Goal: Information Seeking & Learning: Learn about a topic

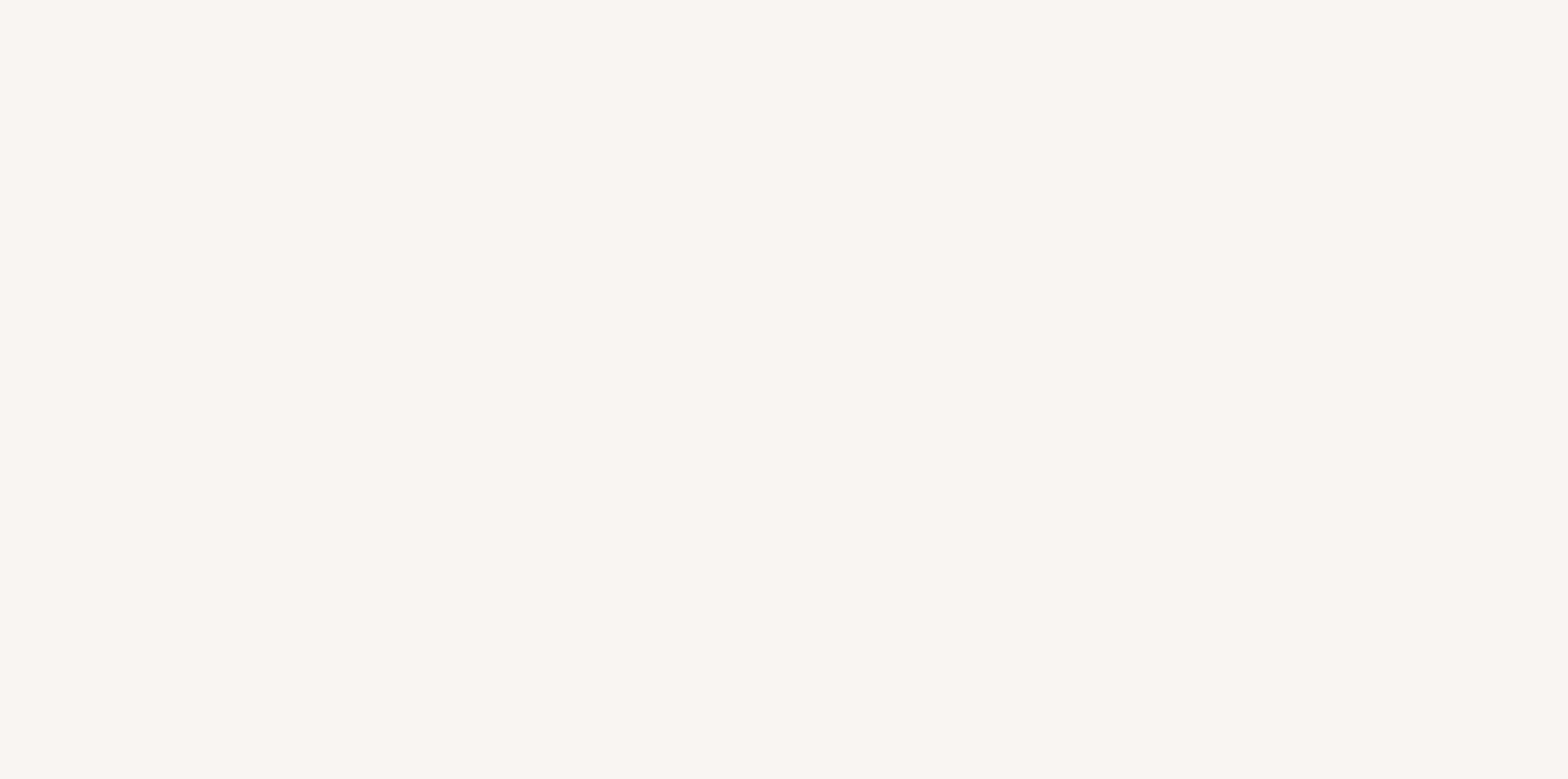
select select "FR"
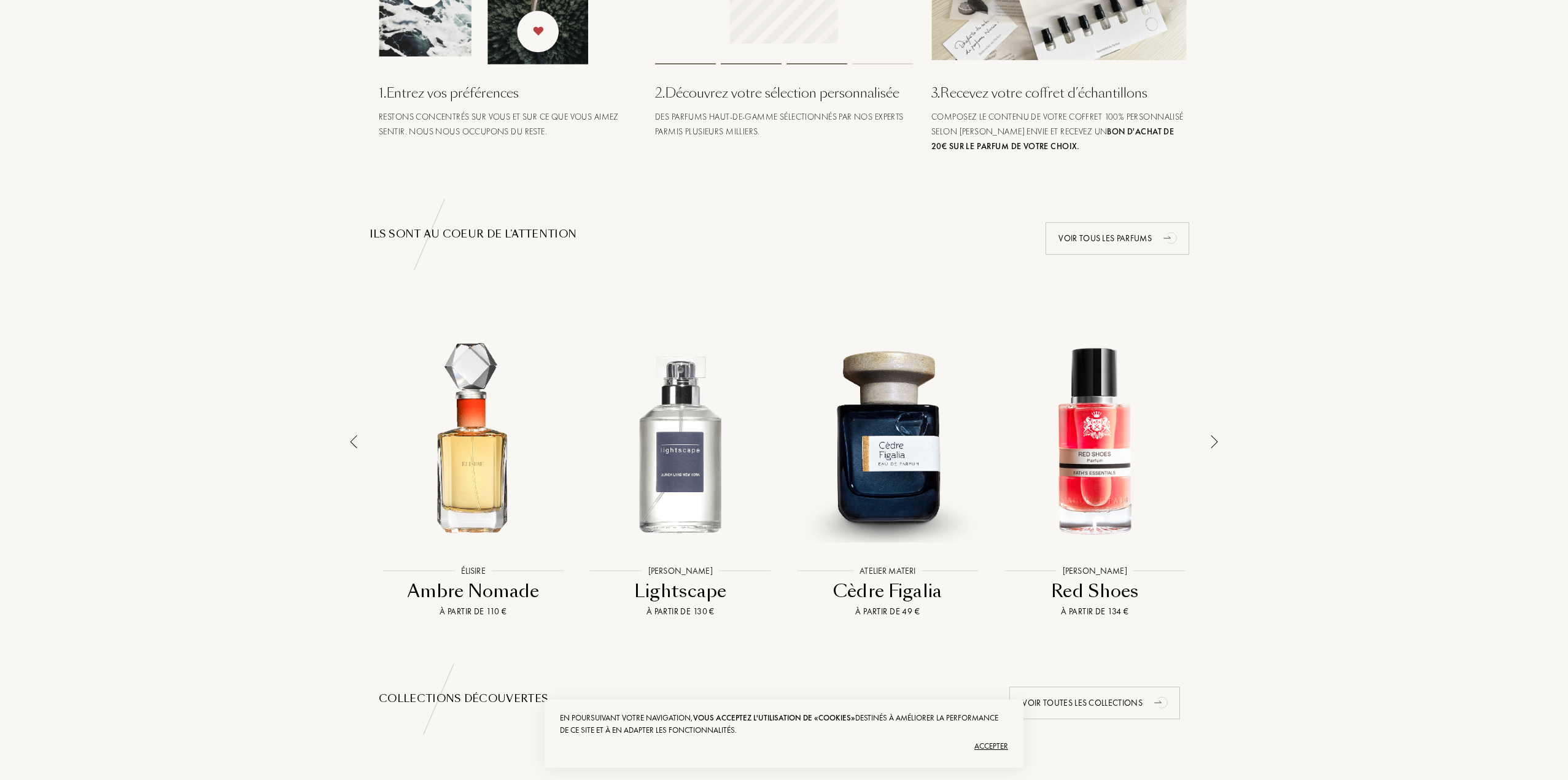
scroll to position [184, 0]
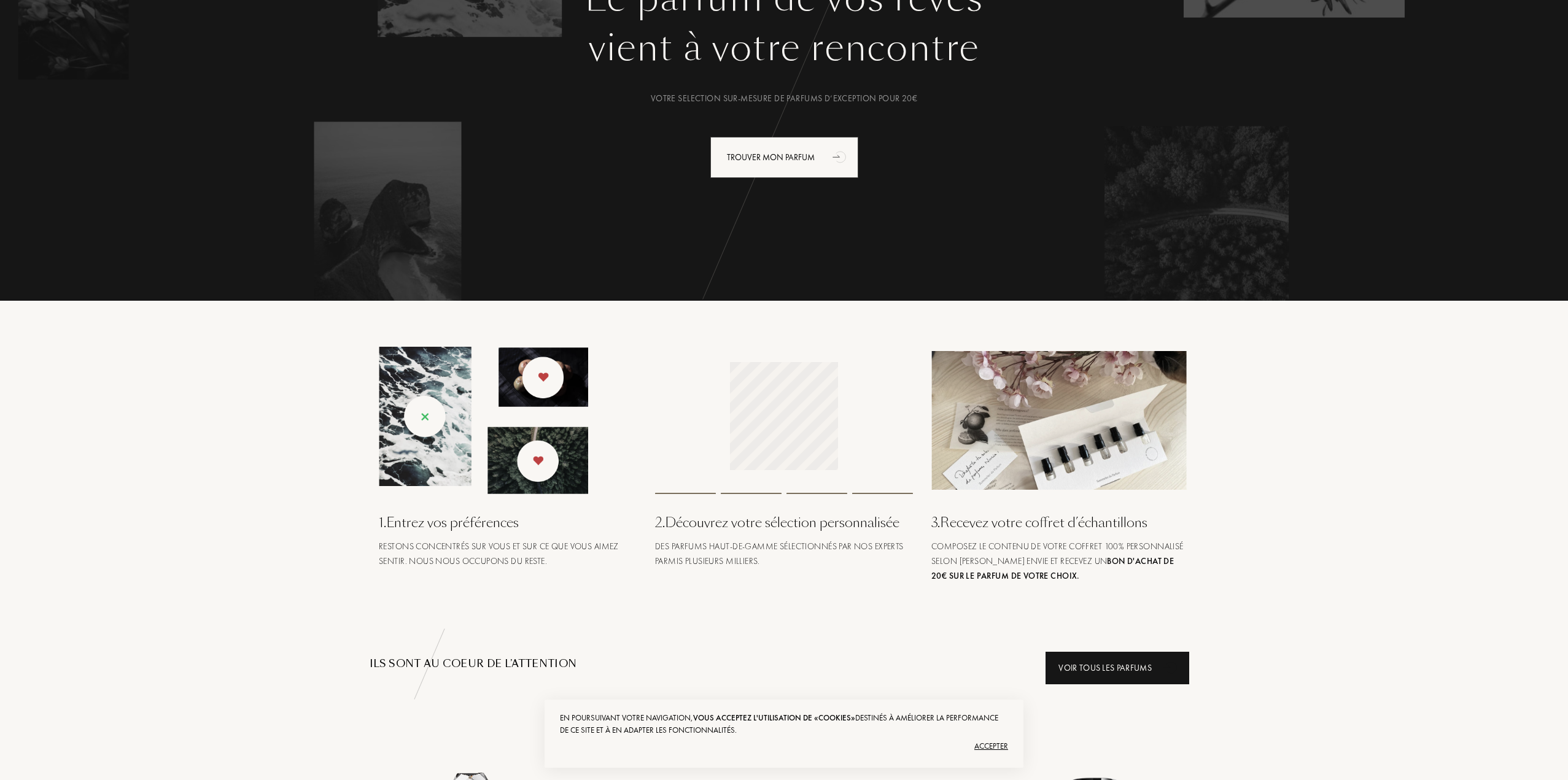
click at [1162, 668] on icon "animation" at bounding box center [1171, 667] width 24 height 24
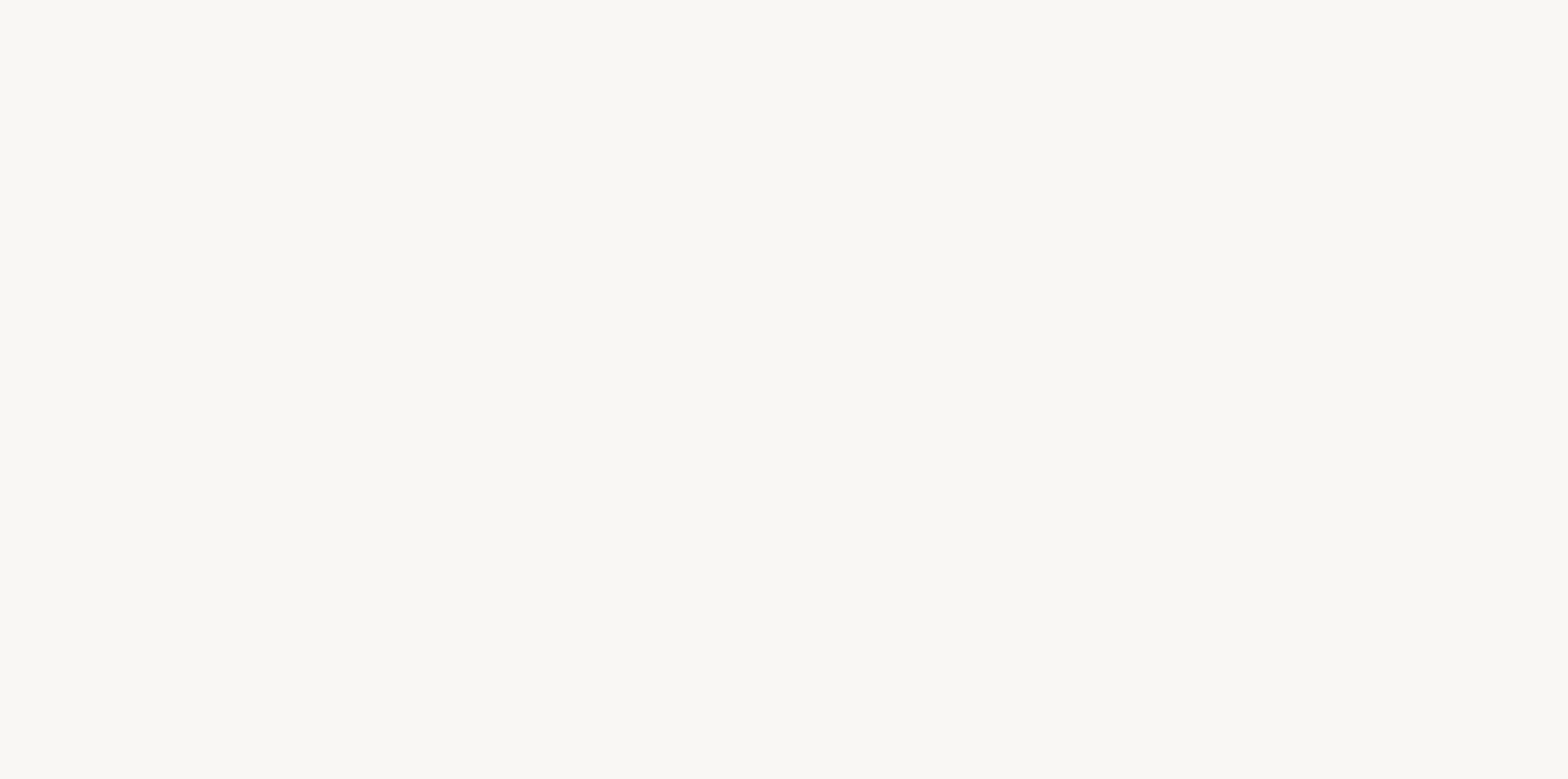
select select "FR"
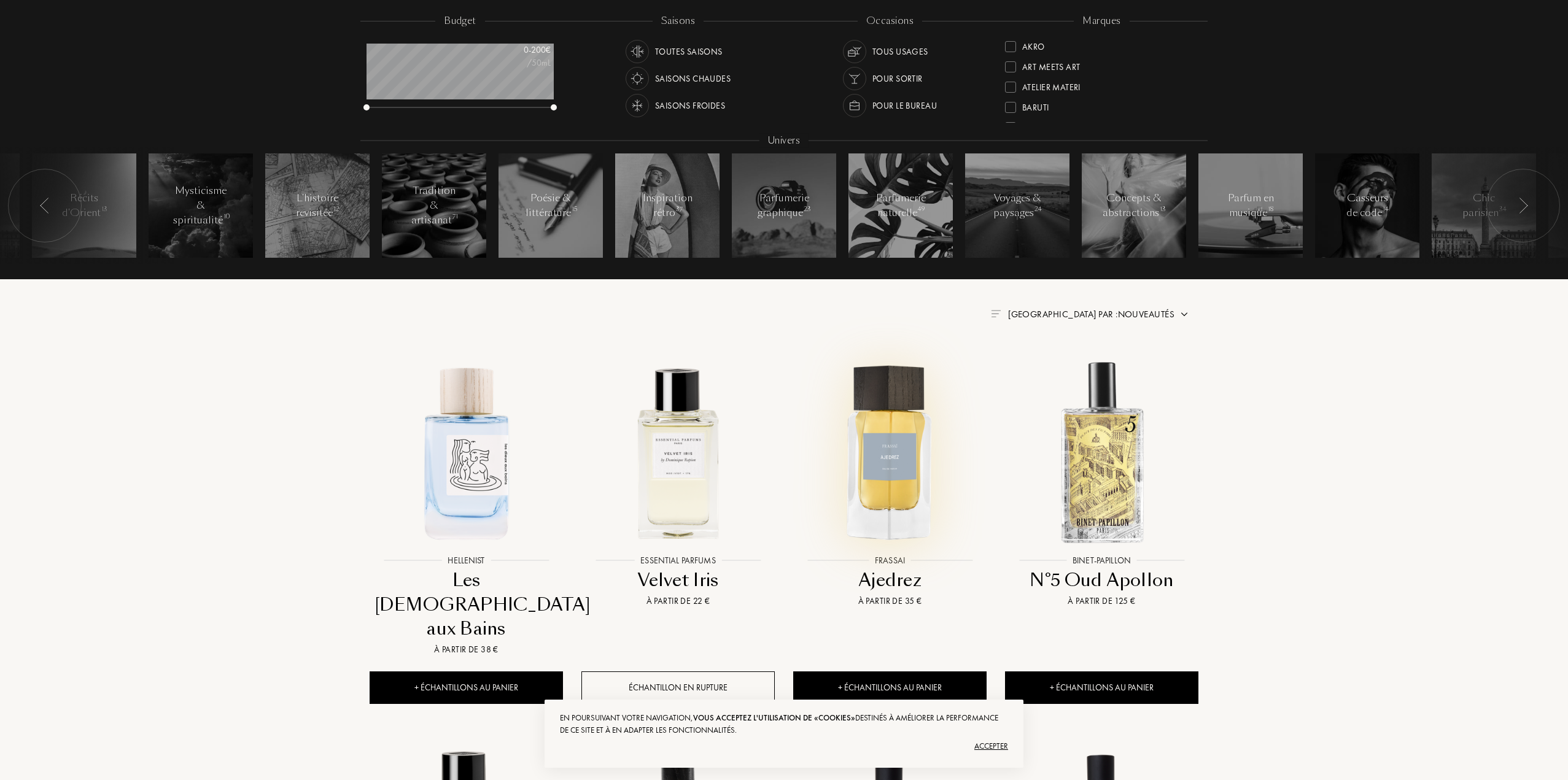
scroll to position [246, 0]
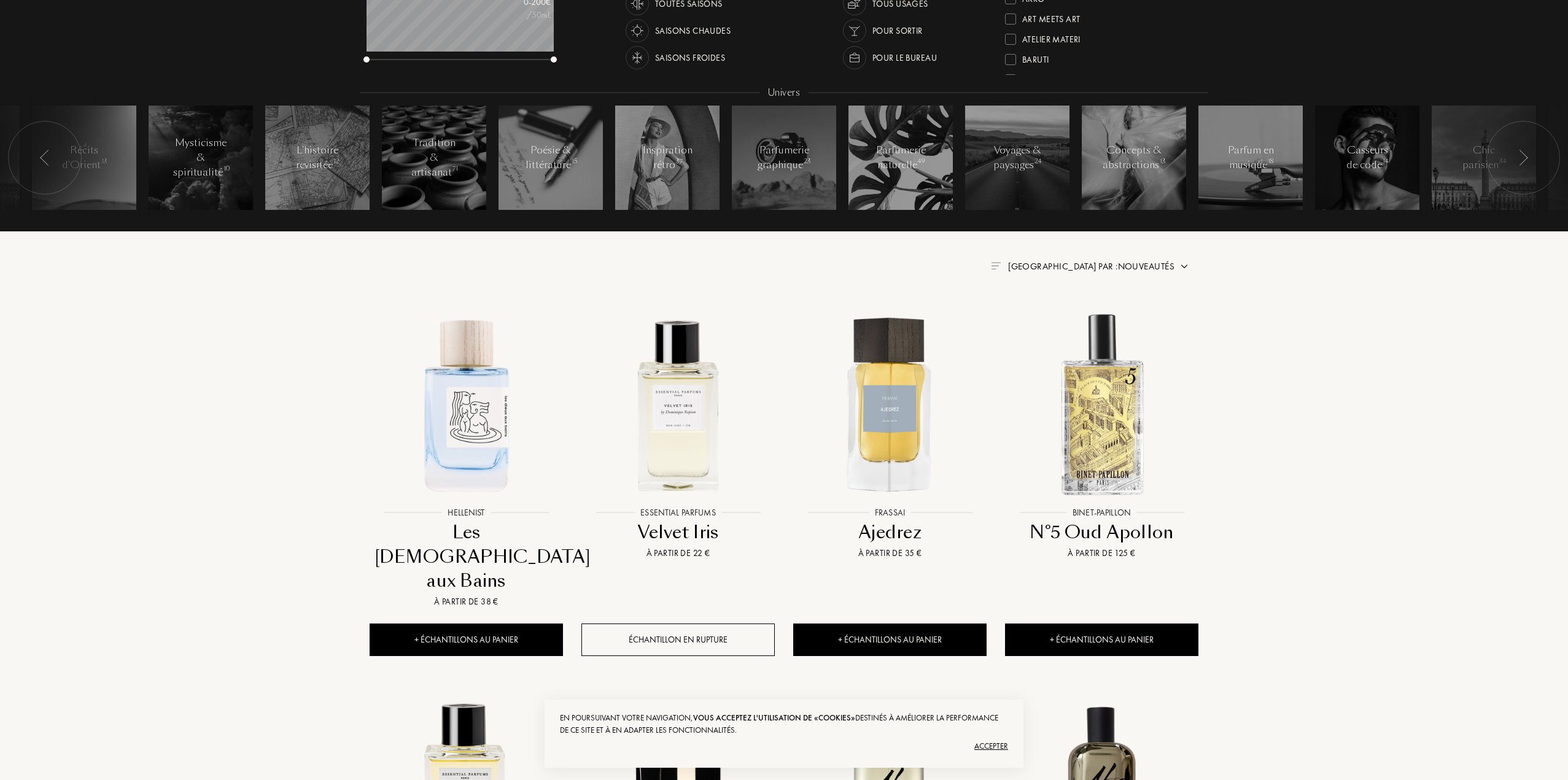
click at [982, 746] on div "Accepter" at bounding box center [784, 746] width 448 height 20
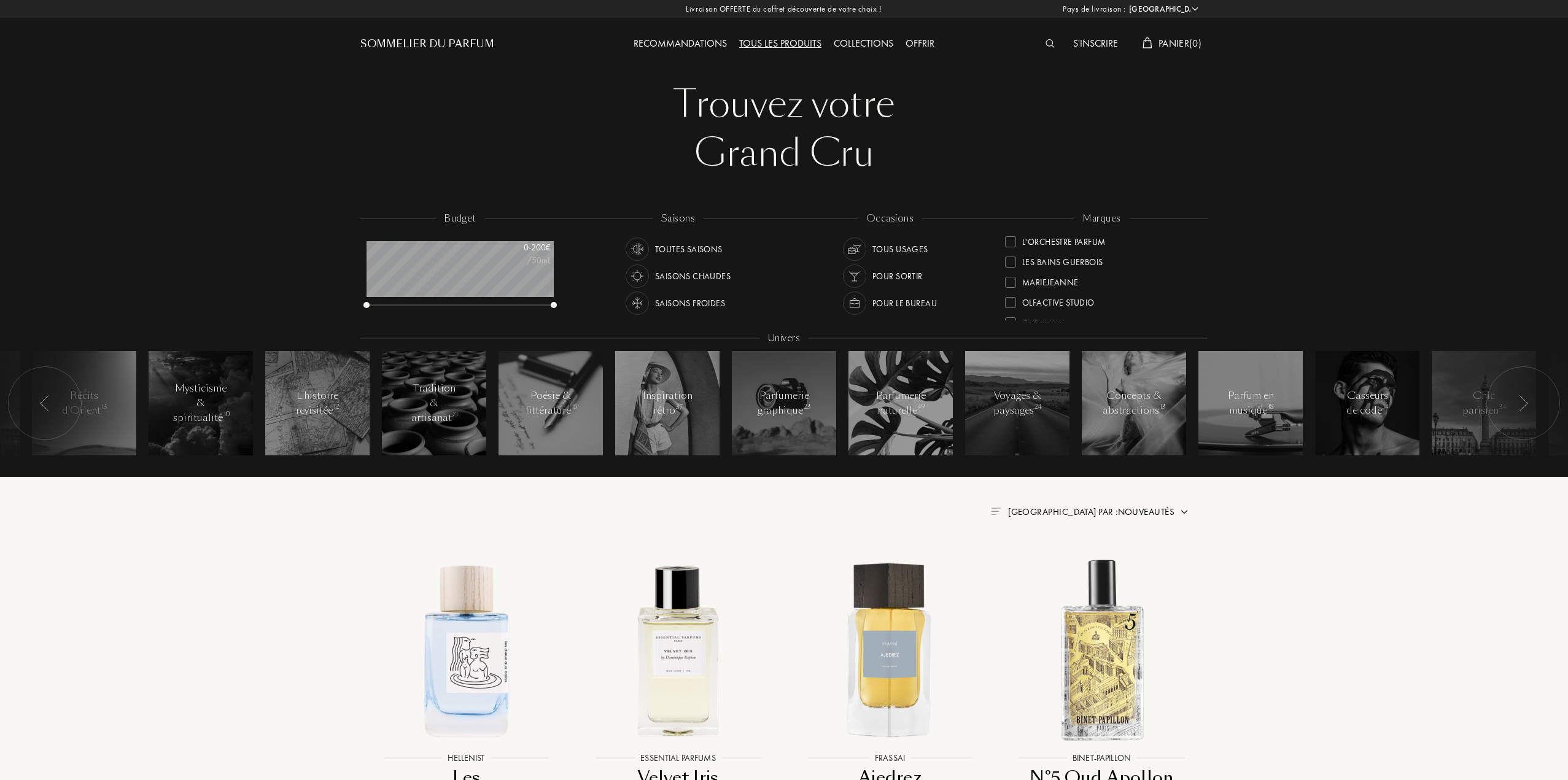
scroll to position [307, 0]
click at [1011, 280] on div at bounding box center [1010, 281] width 11 height 11
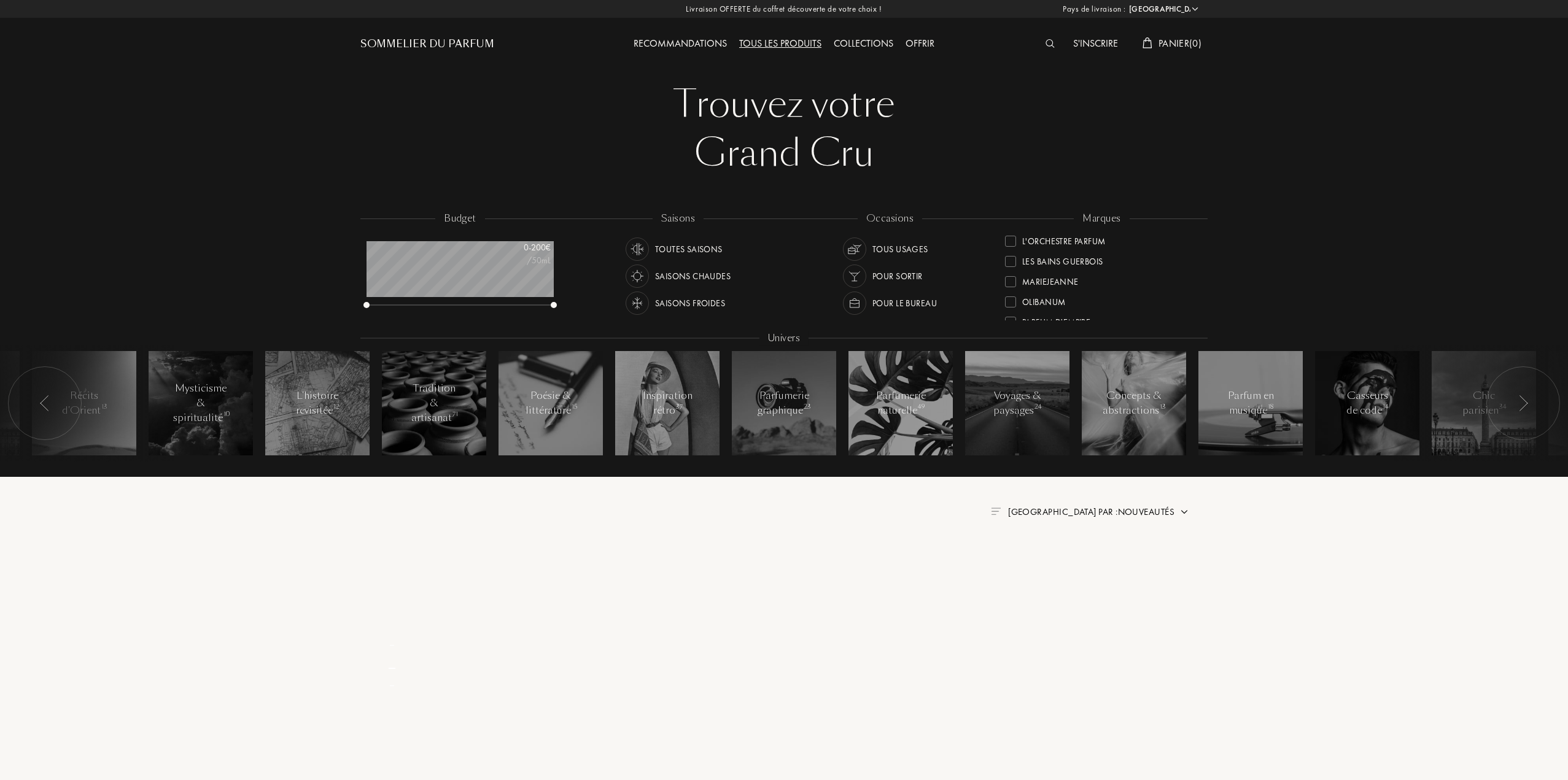
scroll to position [0, 0]
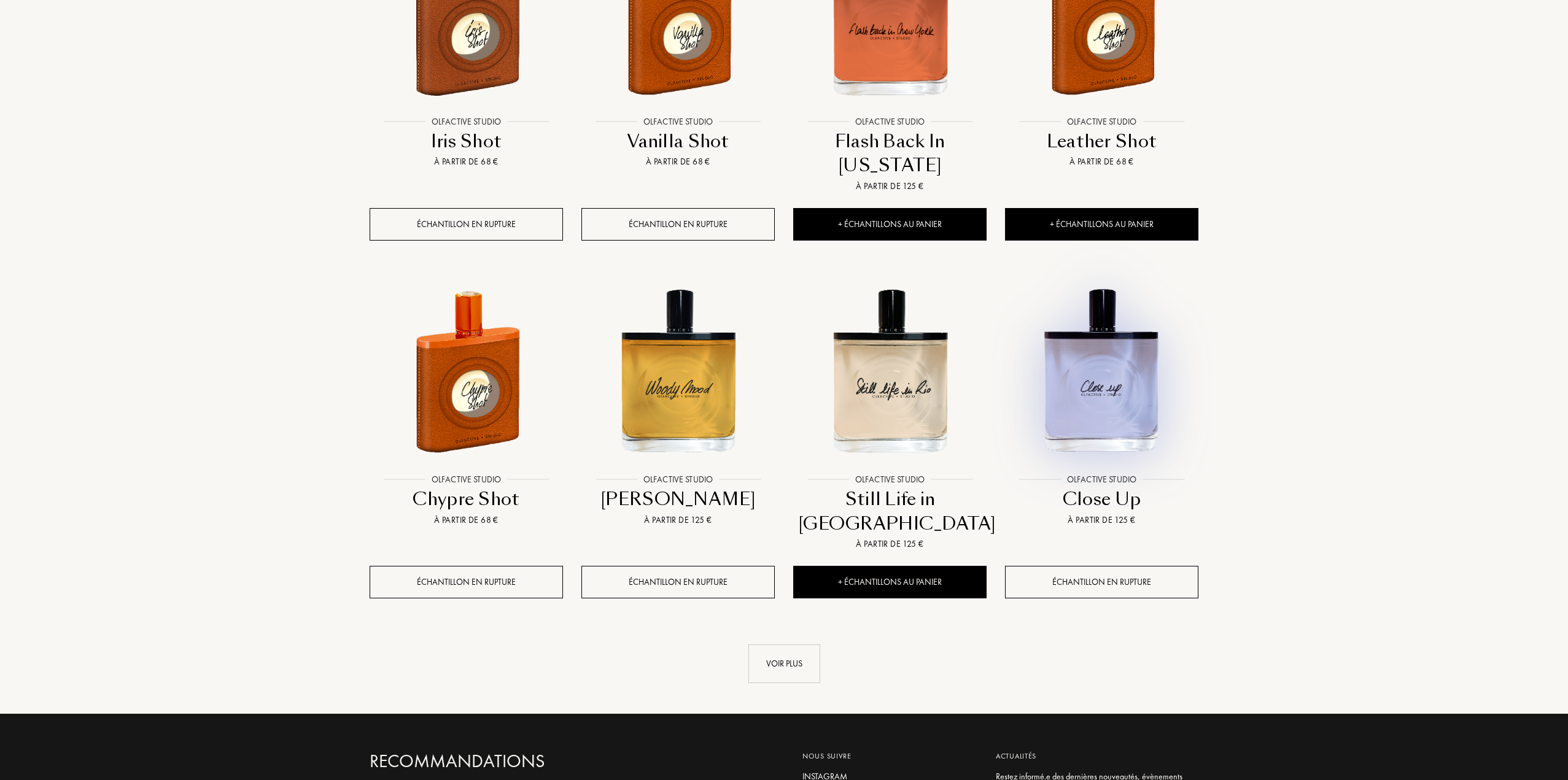
scroll to position [1043, 0]
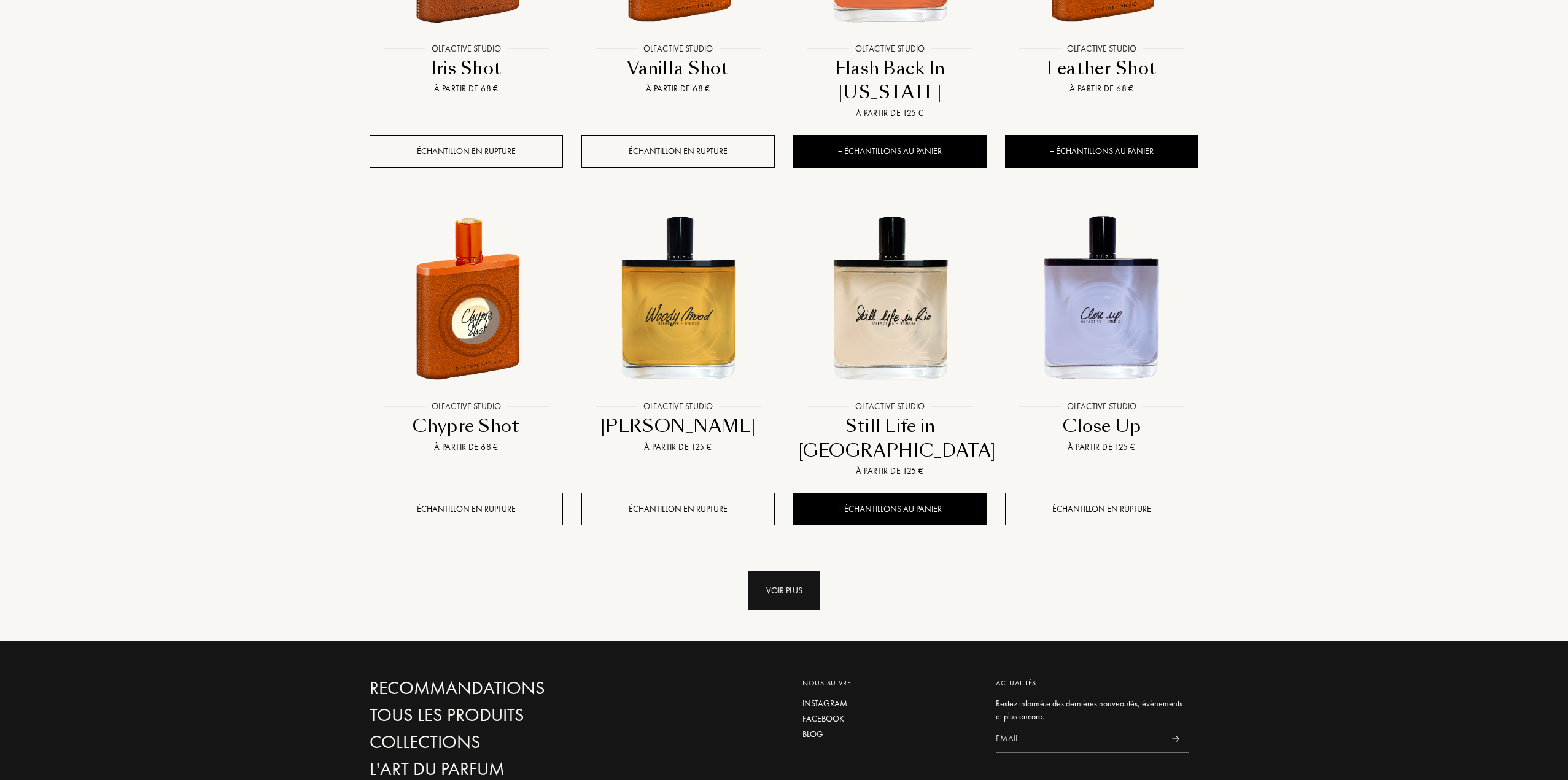
click at [790, 575] on div "Voir plus" at bounding box center [784, 590] width 72 height 39
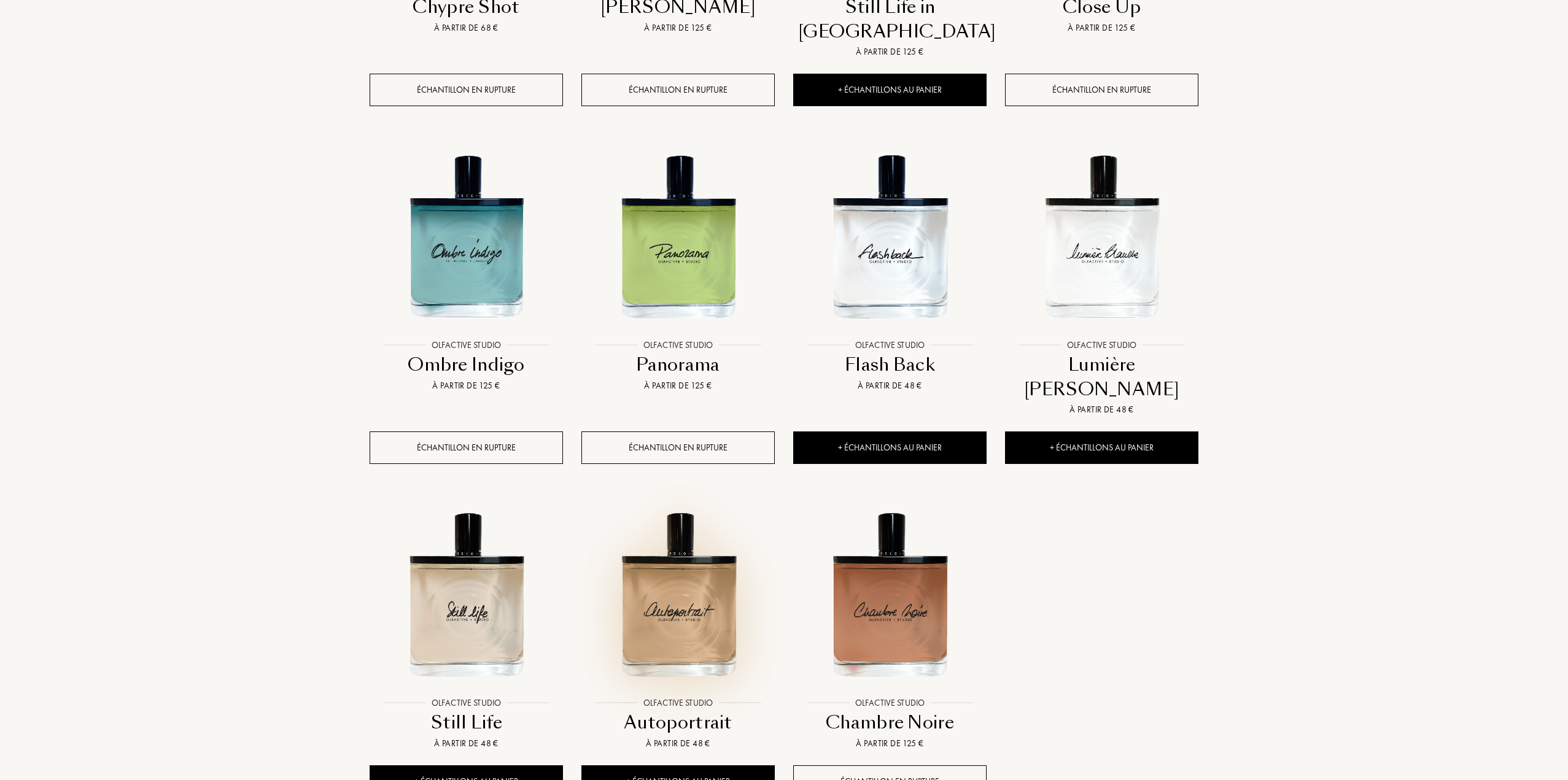
scroll to position [1473, 0]
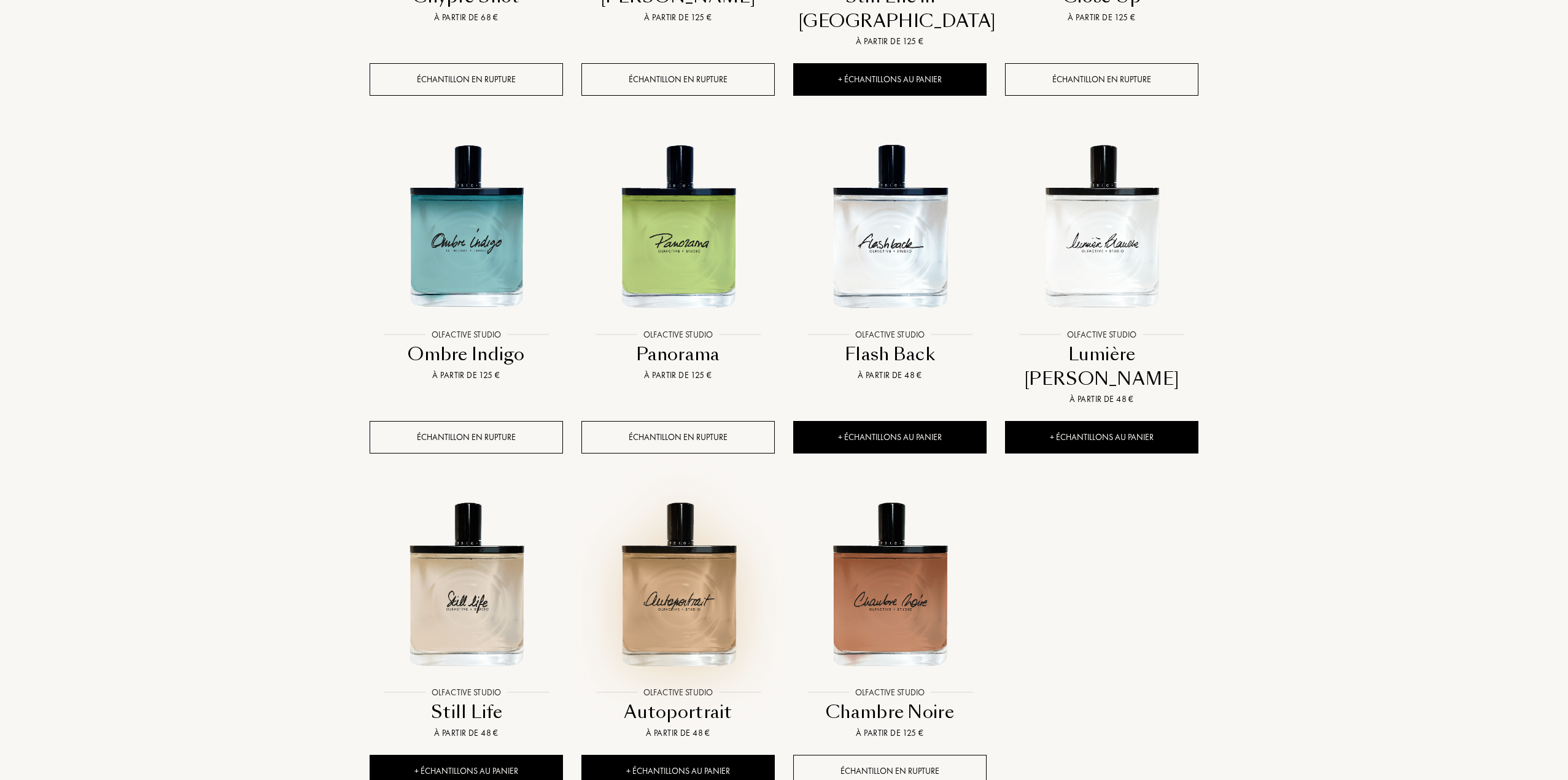
click at [694, 656] on div at bounding box center [678, 594] width 211 height 239
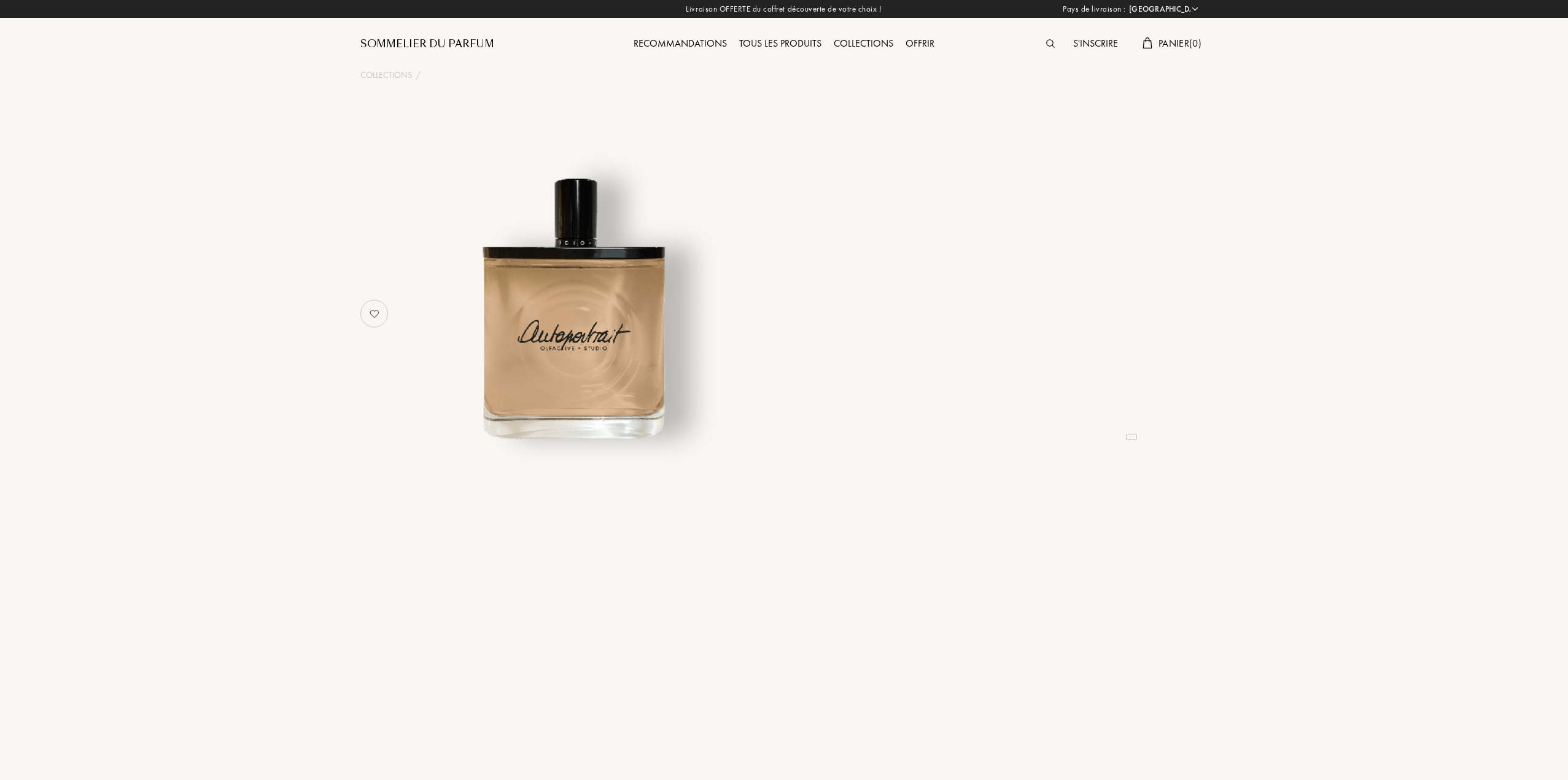
select select "FR"
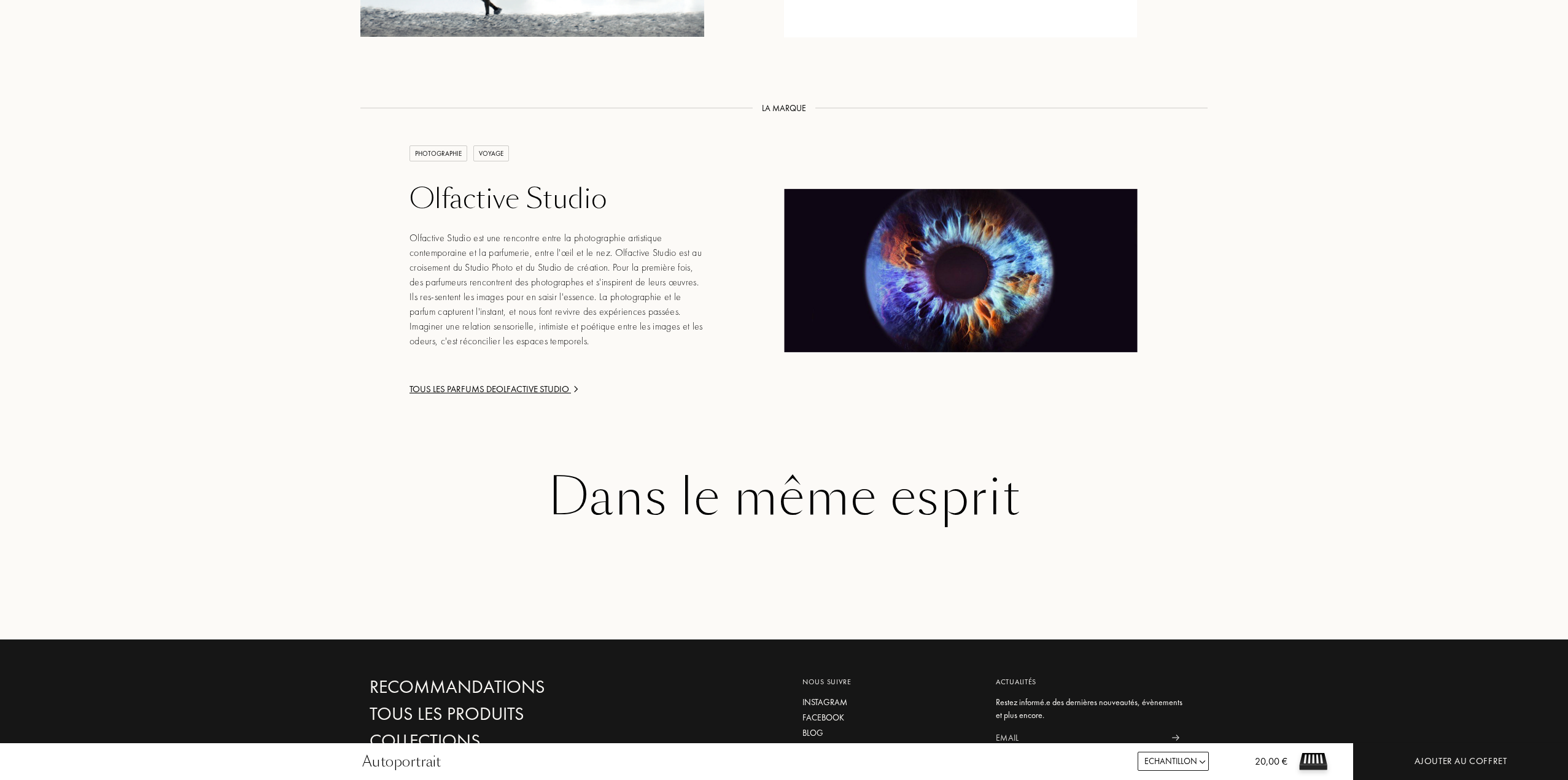
scroll to position [1718, 0]
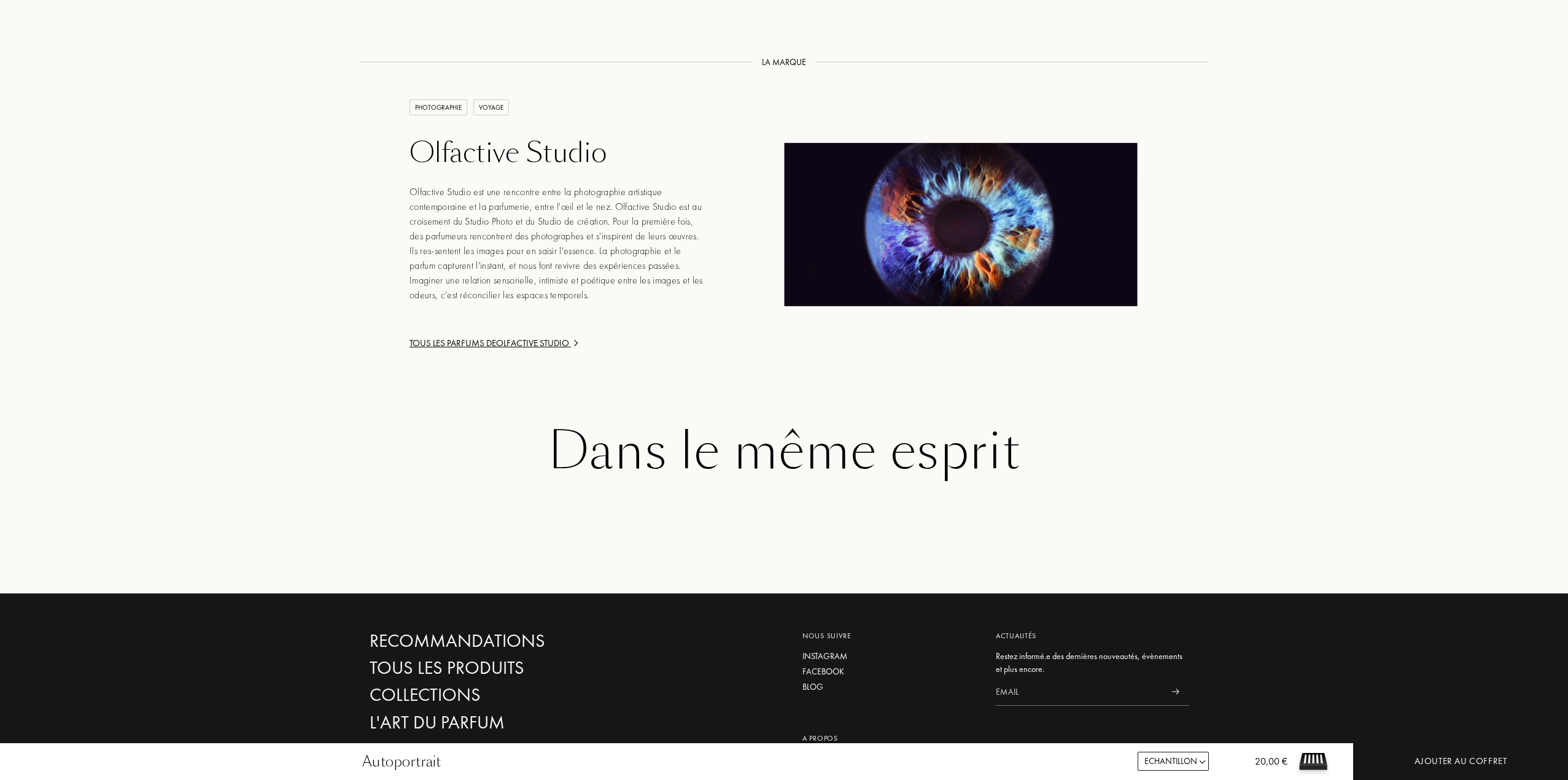
click at [823, 462] on div "Dans le même esprit" at bounding box center [783, 452] width 828 height 56
click at [523, 341] on div "Tous les parfums de Olfactive Studio" at bounding box center [556, 344] width 295 height 15
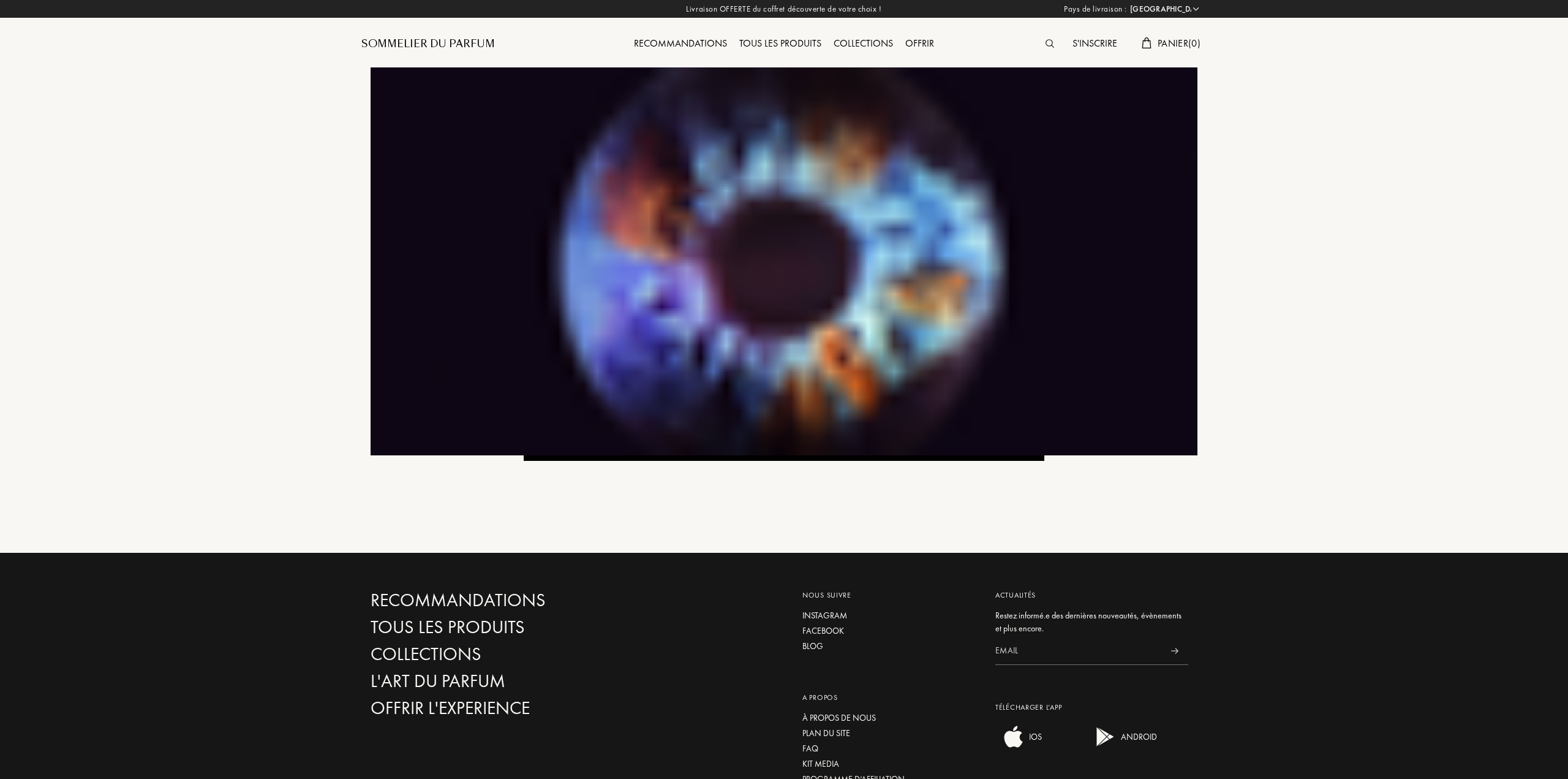
select select "FR"
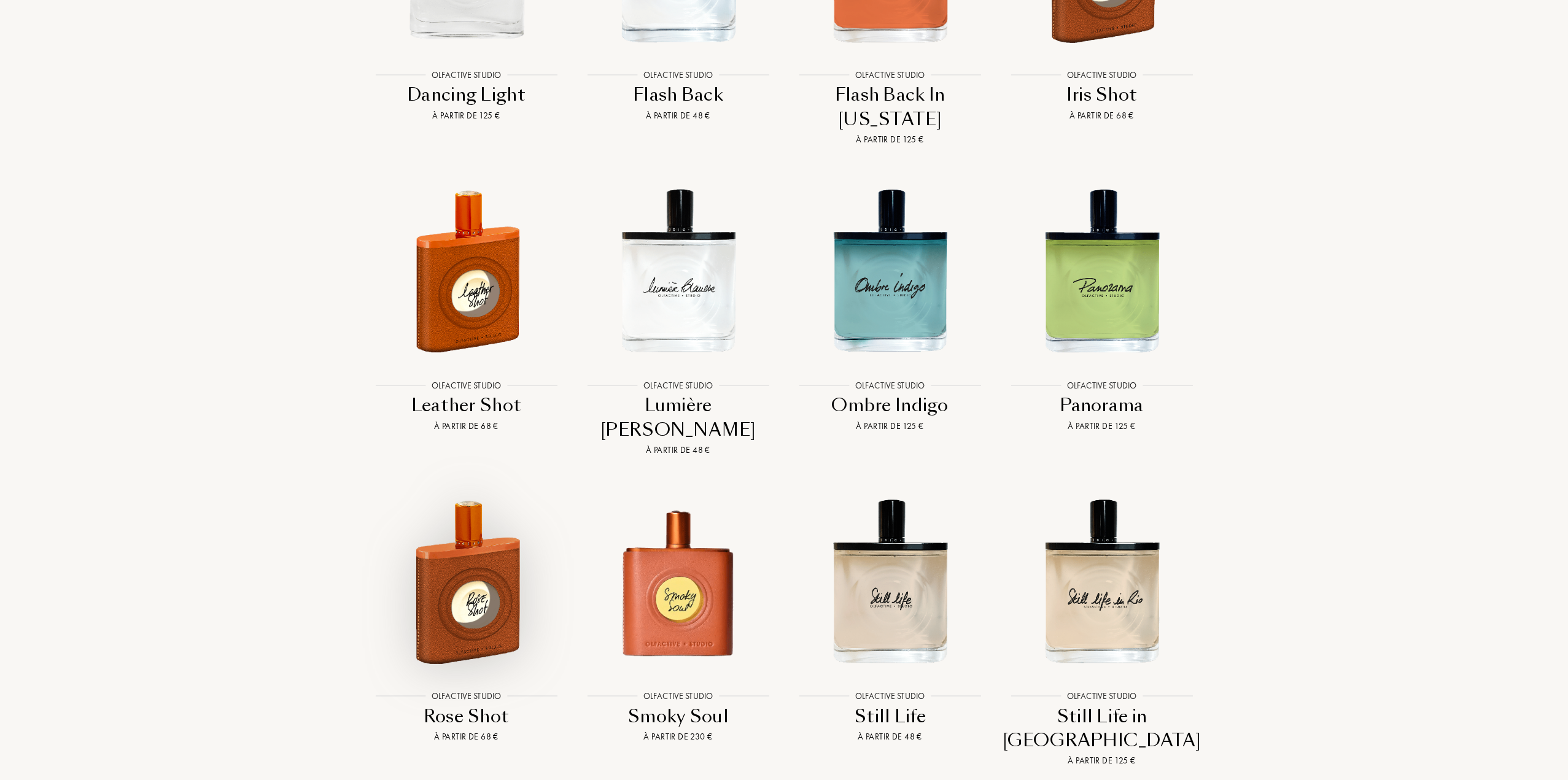
scroll to position [2270, 0]
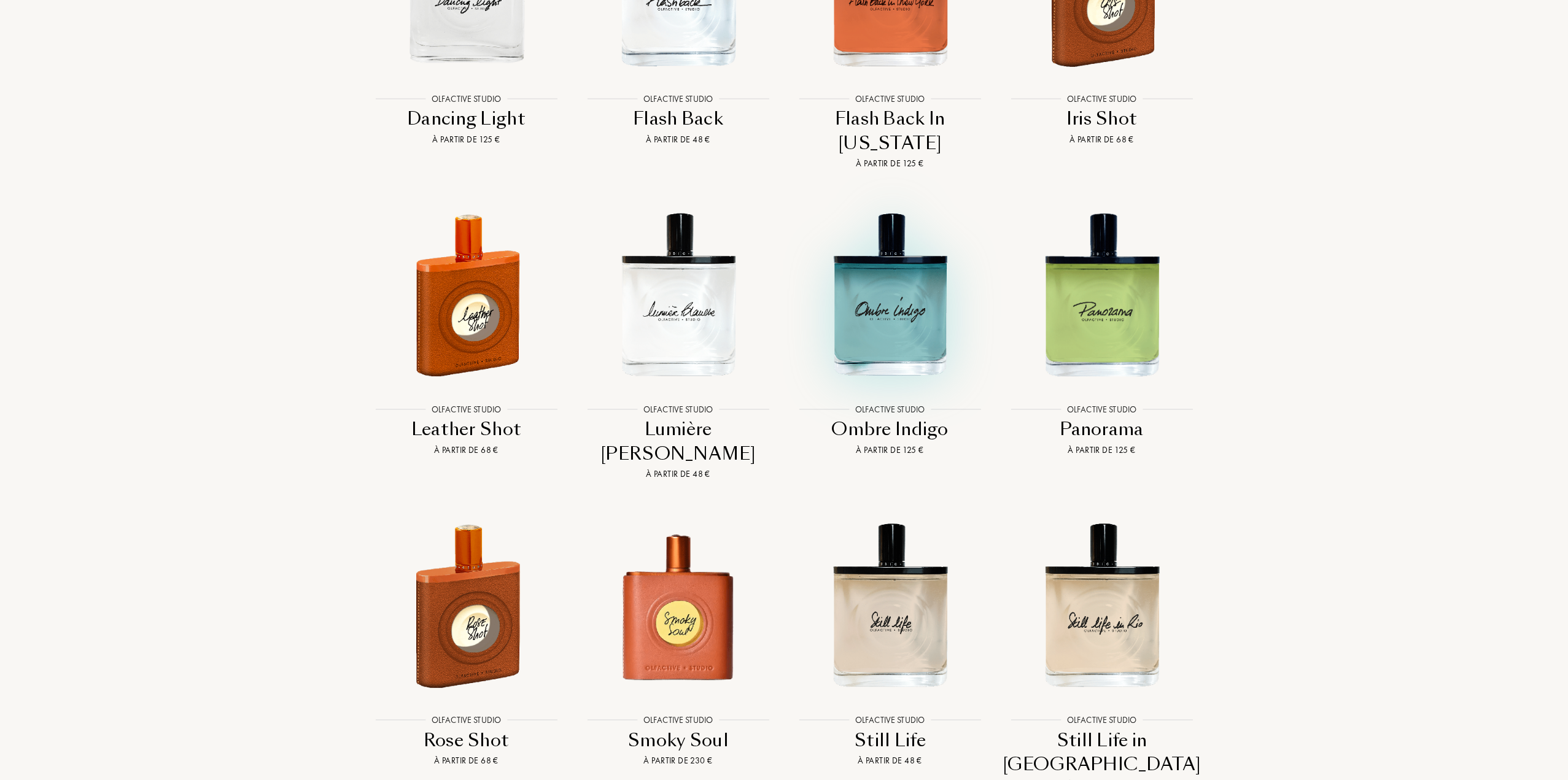
click at [892, 279] on img at bounding box center [889, 294] width 191 height 190
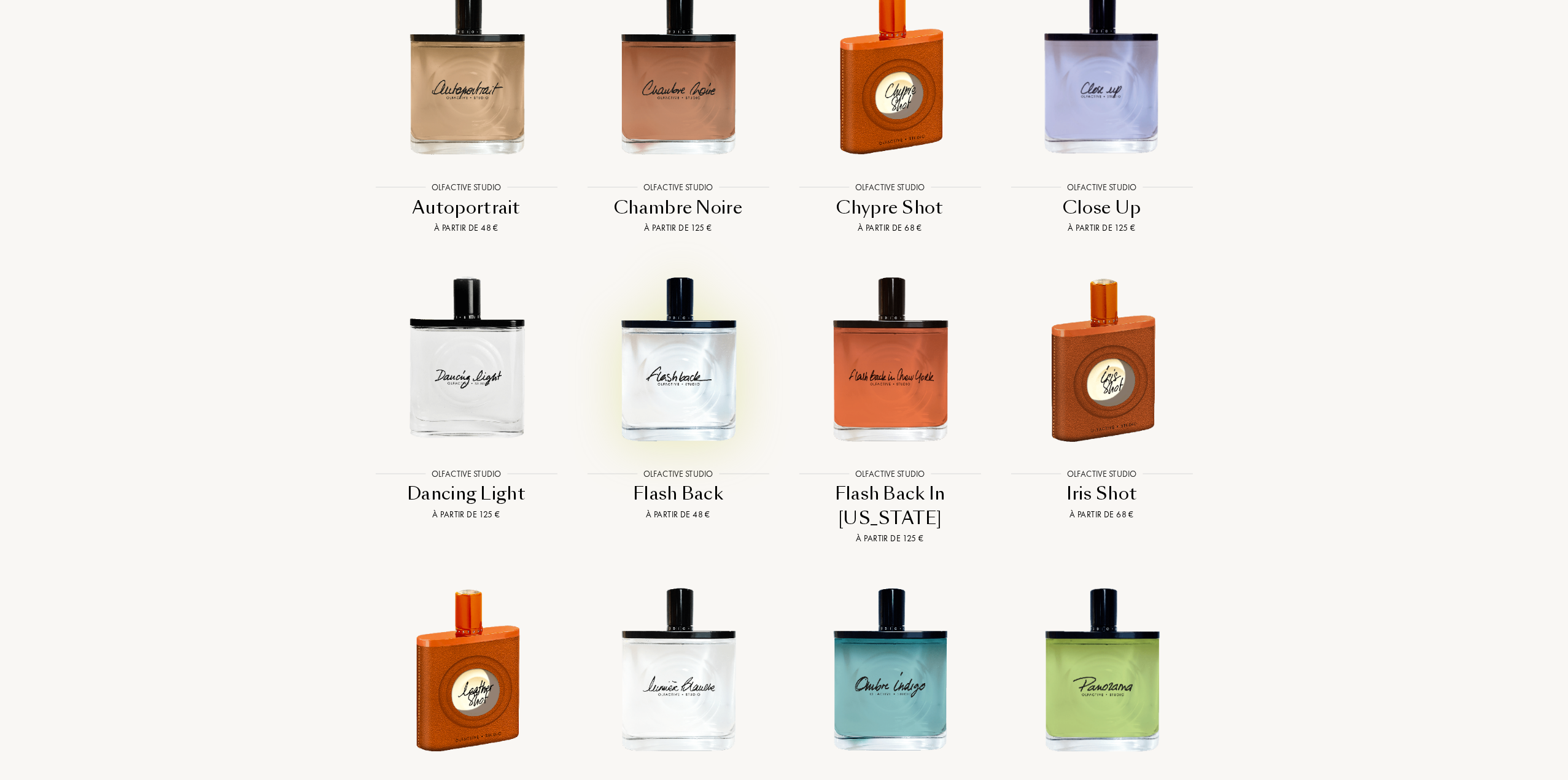
scroll to position [1841, 0]
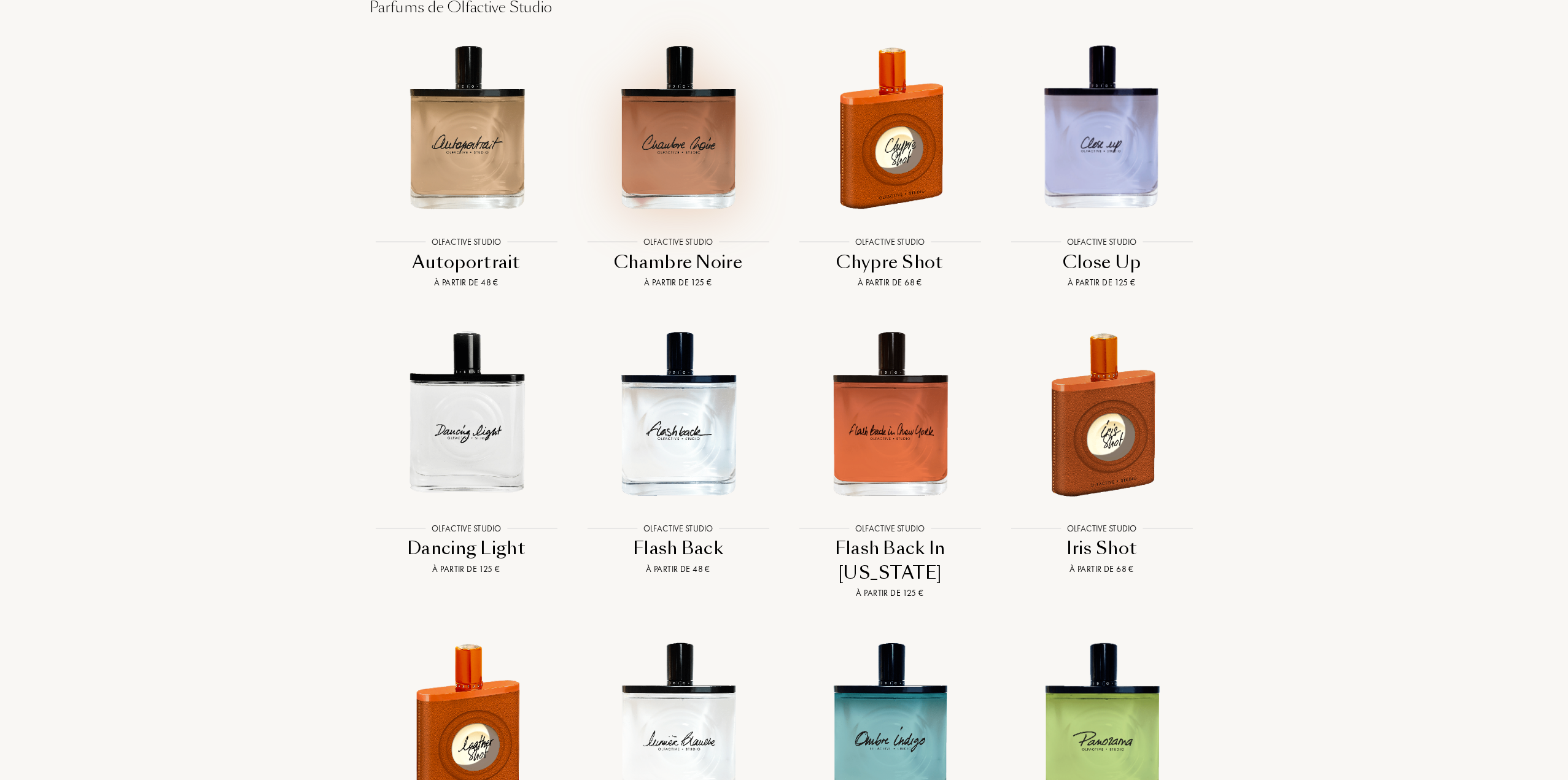
click at [701, 136] on img at bounding box center [678, 127] width 191 height 190
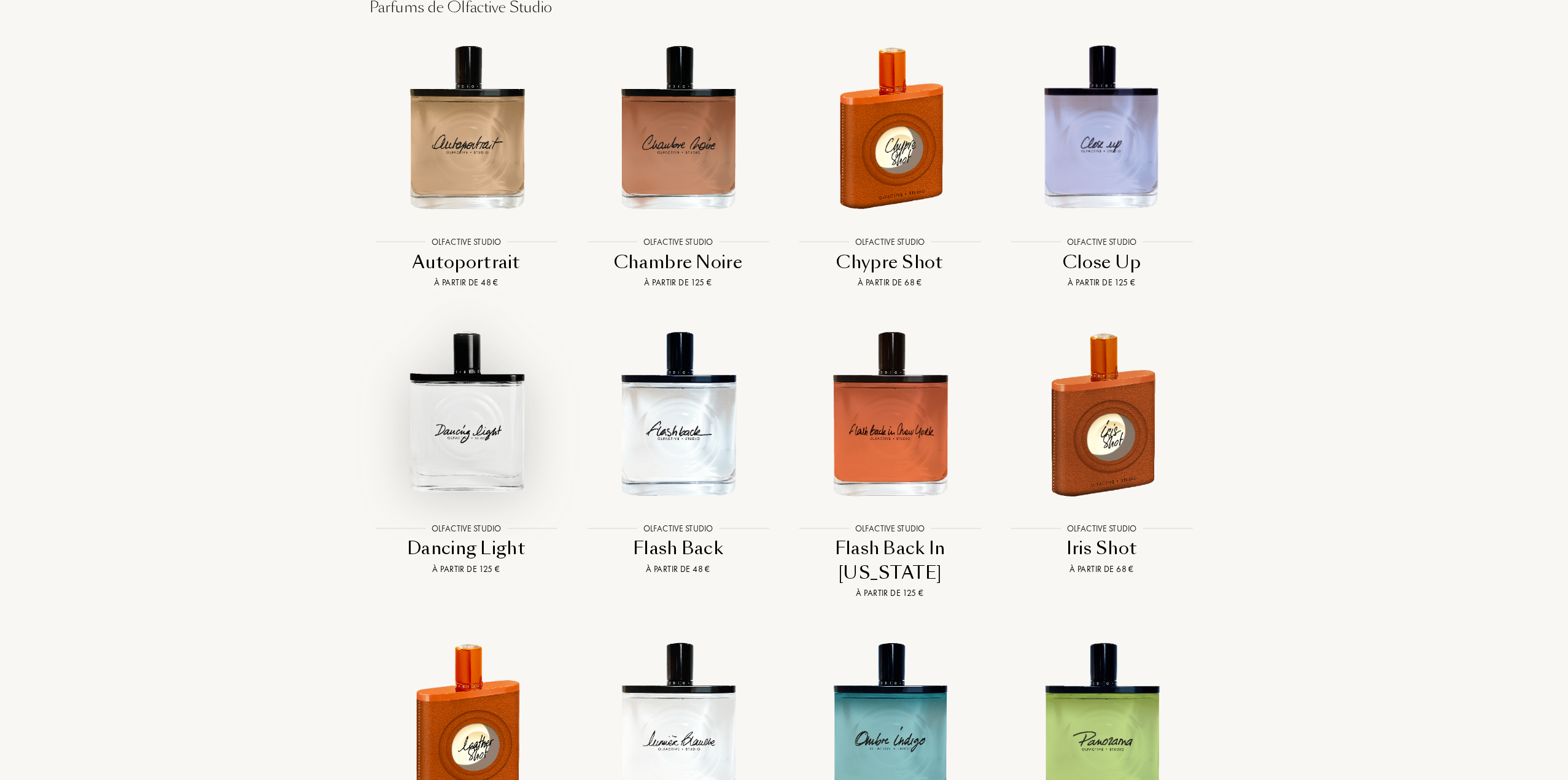
click at [458, 443] on img at bounding box center [466, 413] width 191 height 190
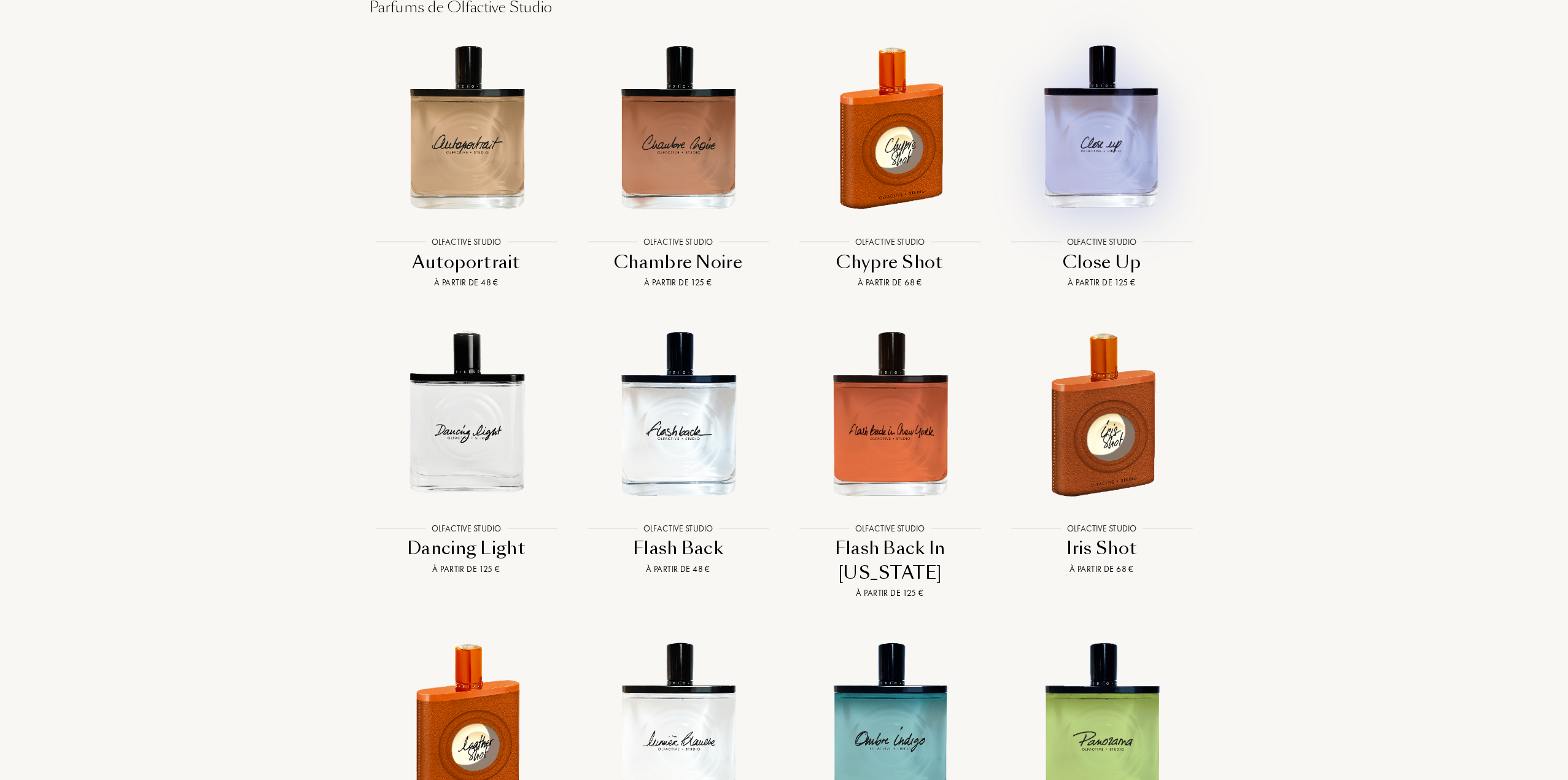
click at [1110, 151] on img at bounding box center [1102, 127] width 191 height 190
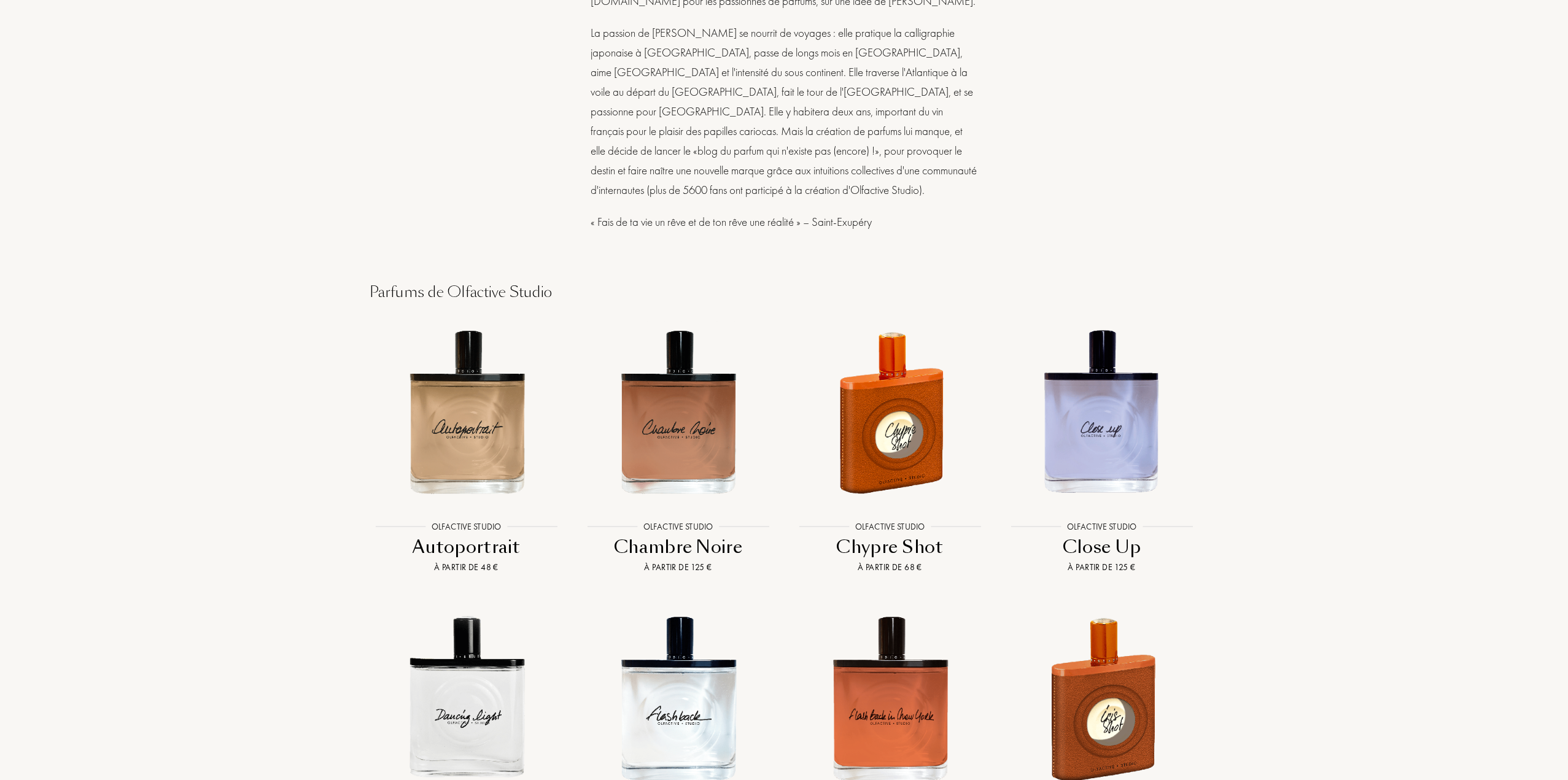
scroll to position [1534, 0]
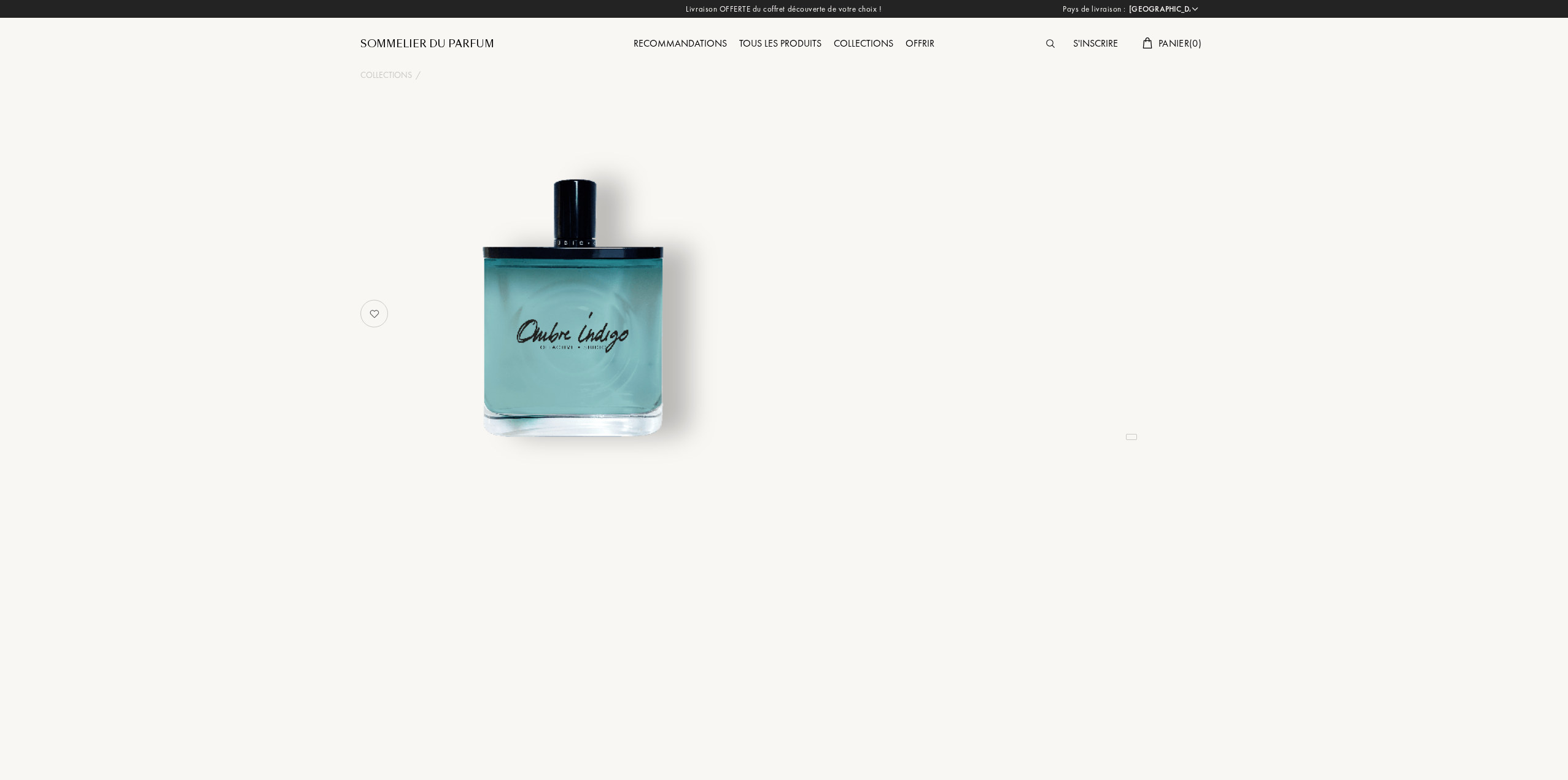
select select "FR"
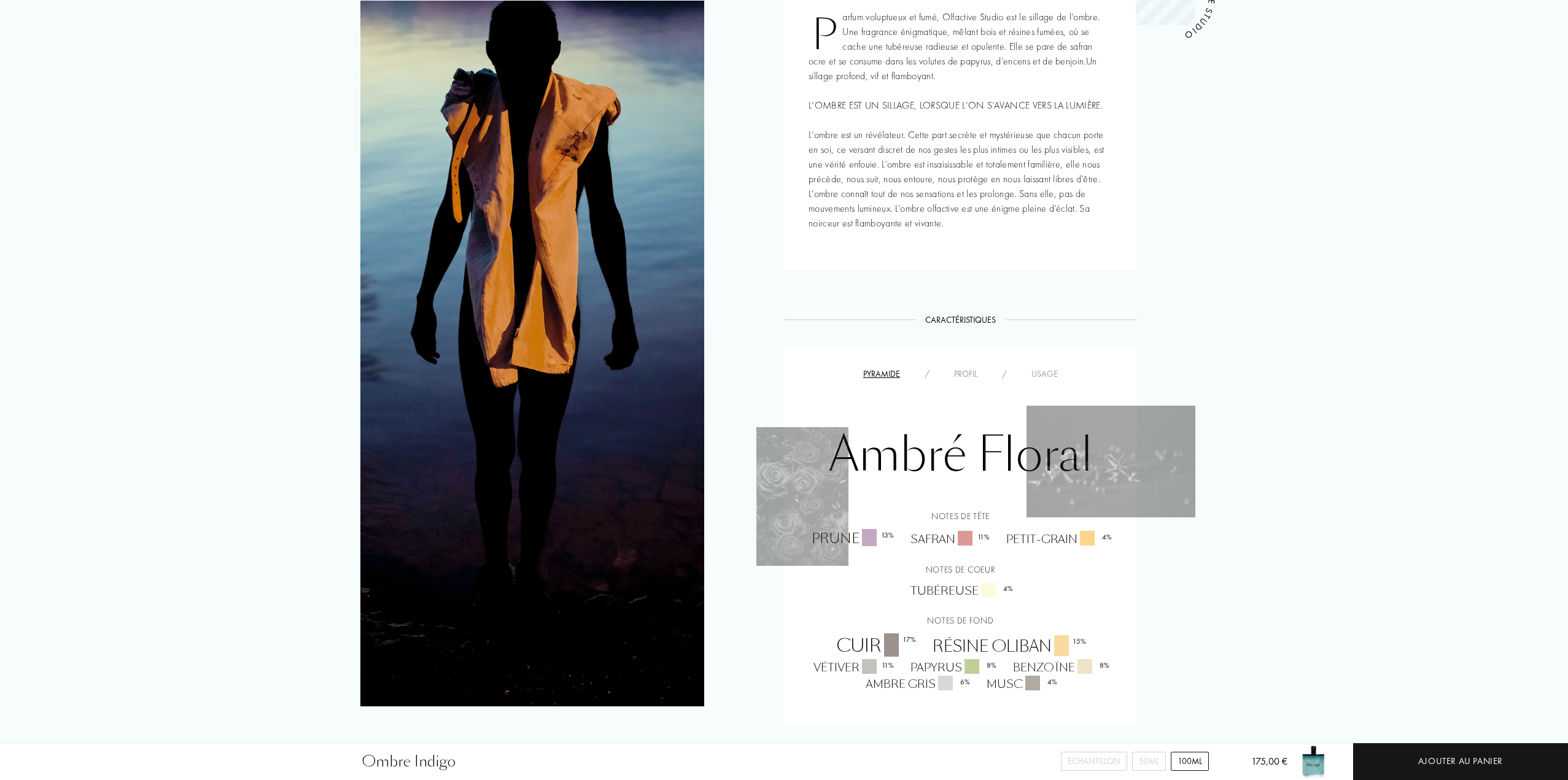
scroll to position [614, 0]
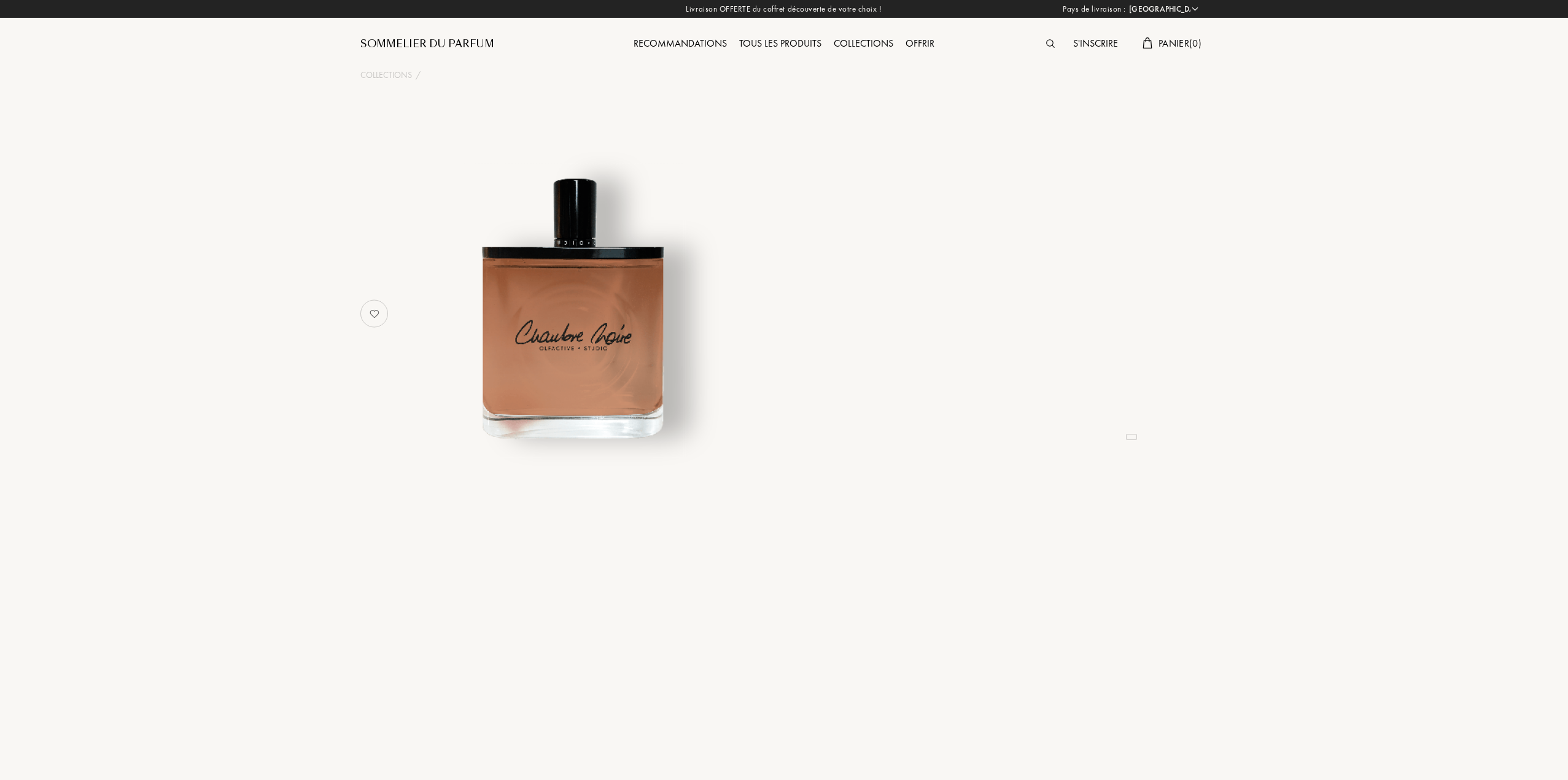
select select "FR"
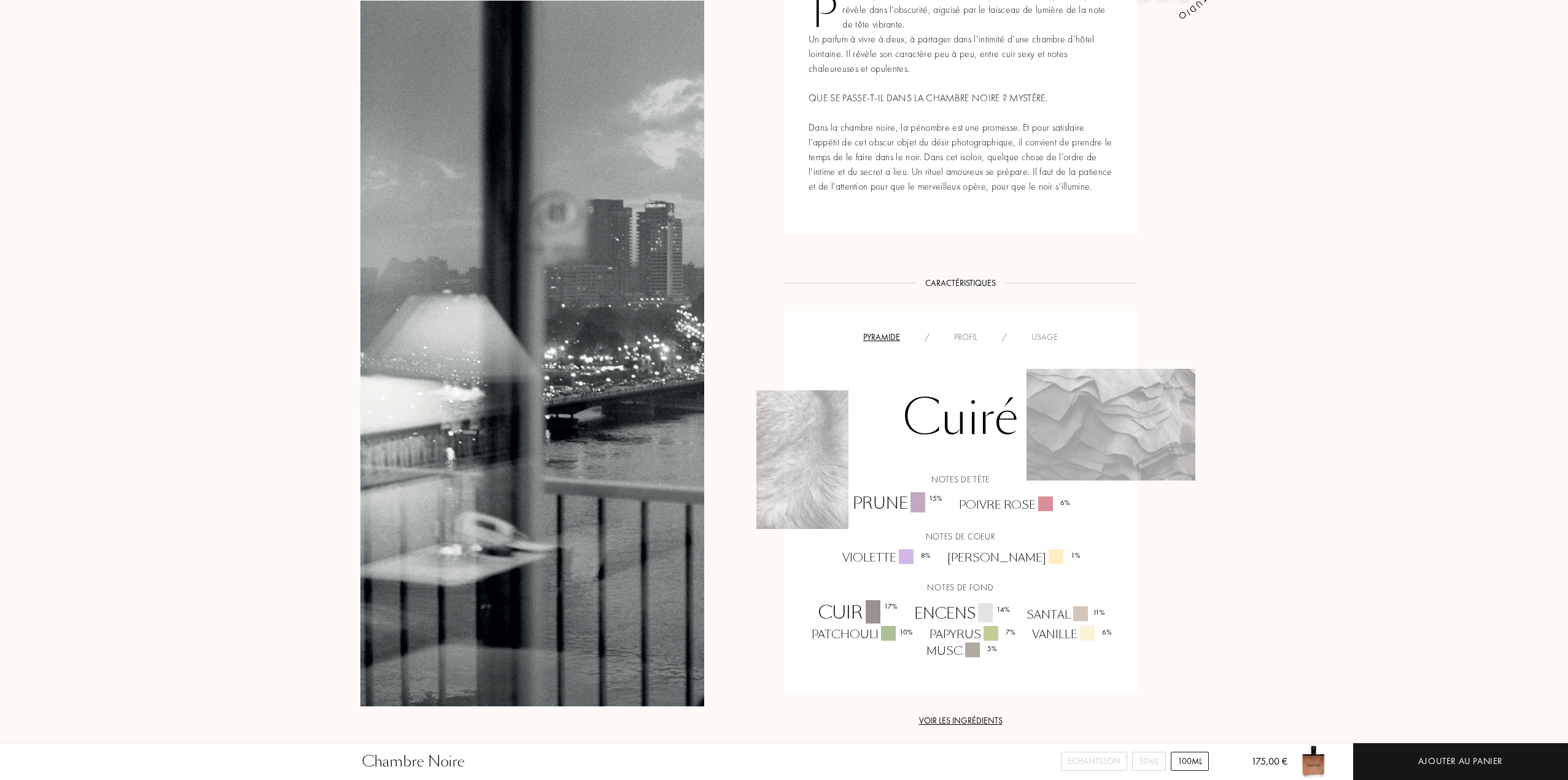
scroll to position [614, 0]
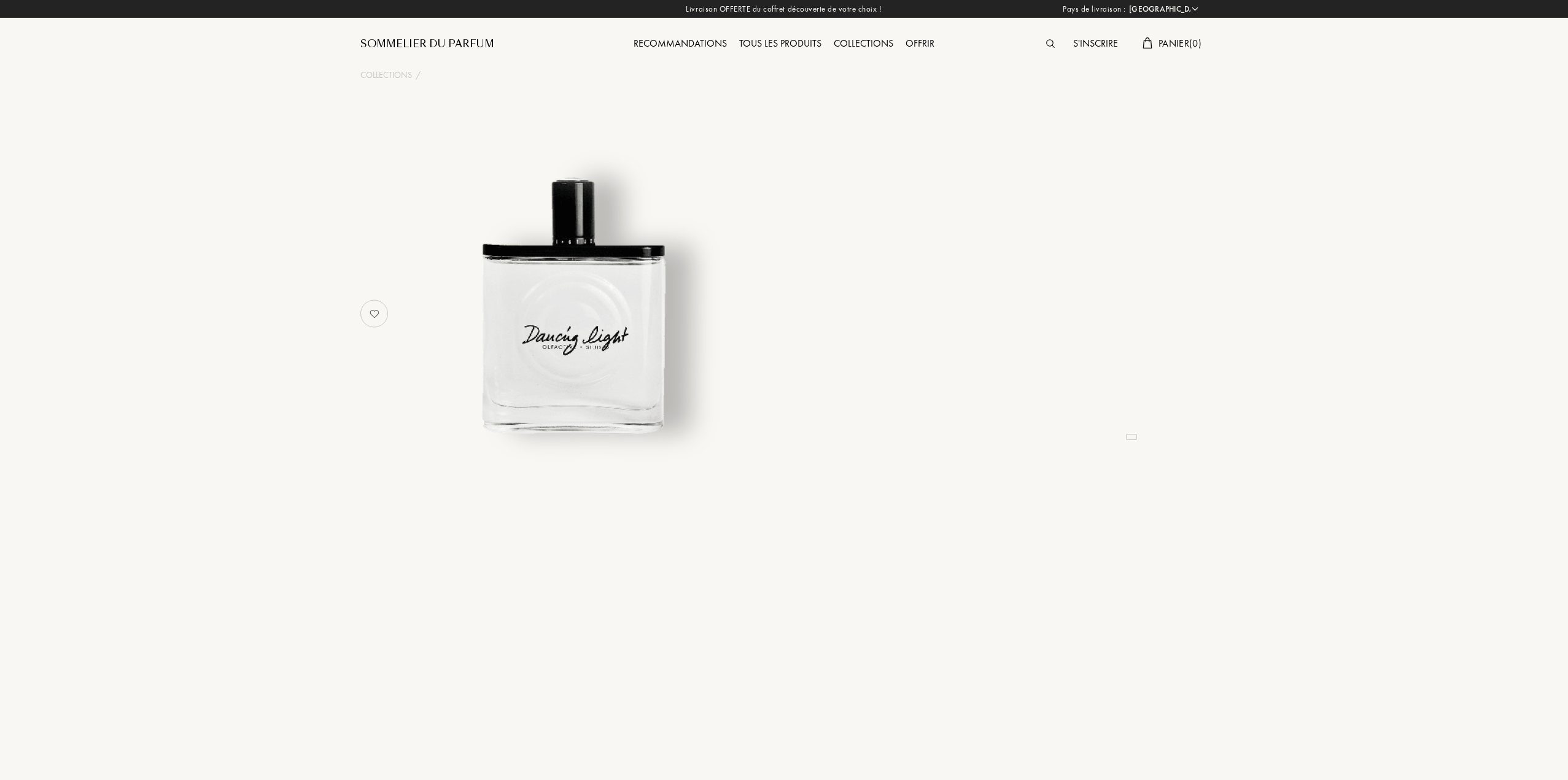
select select "FR"
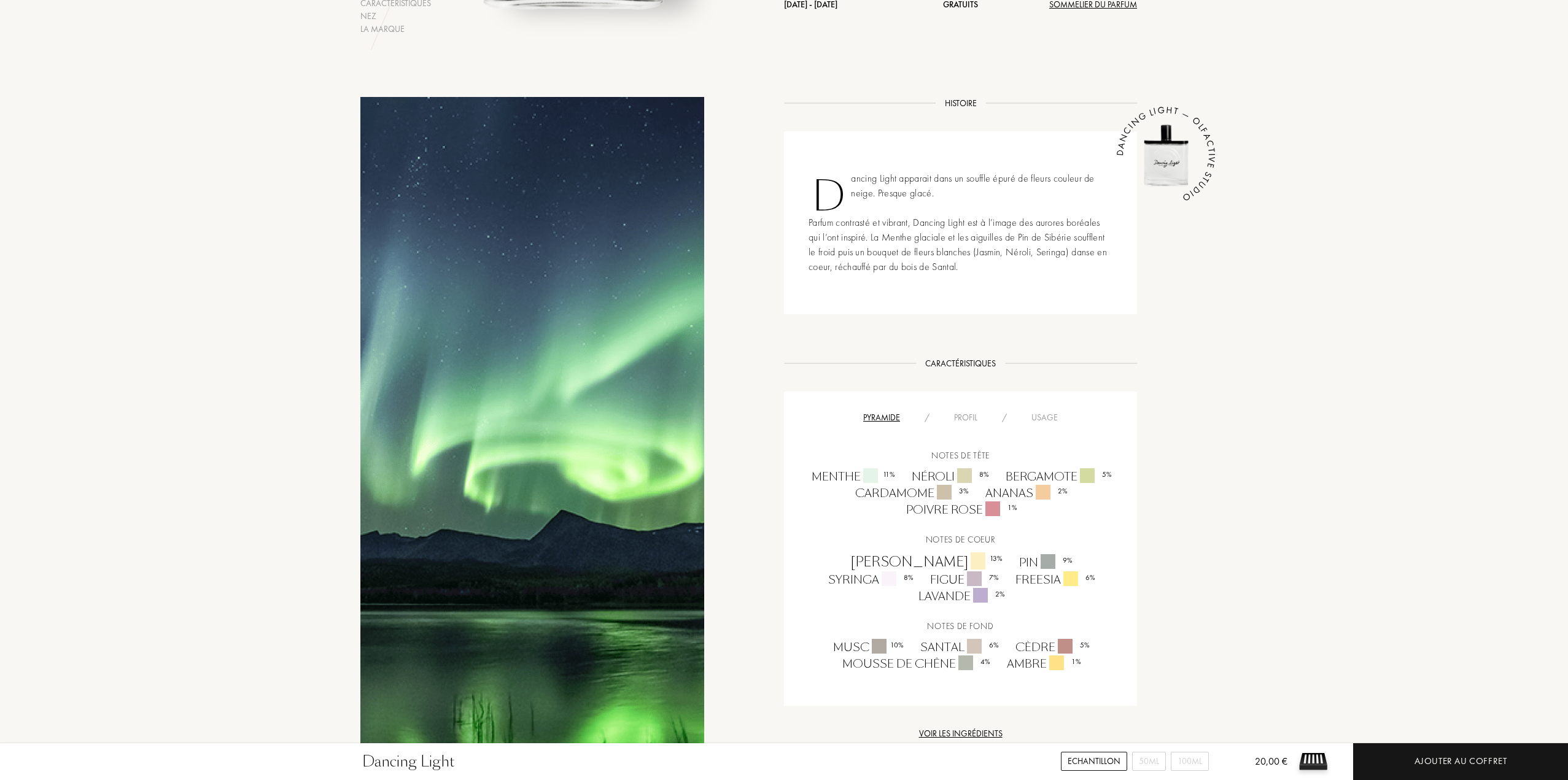
scroll to position [430, 0]
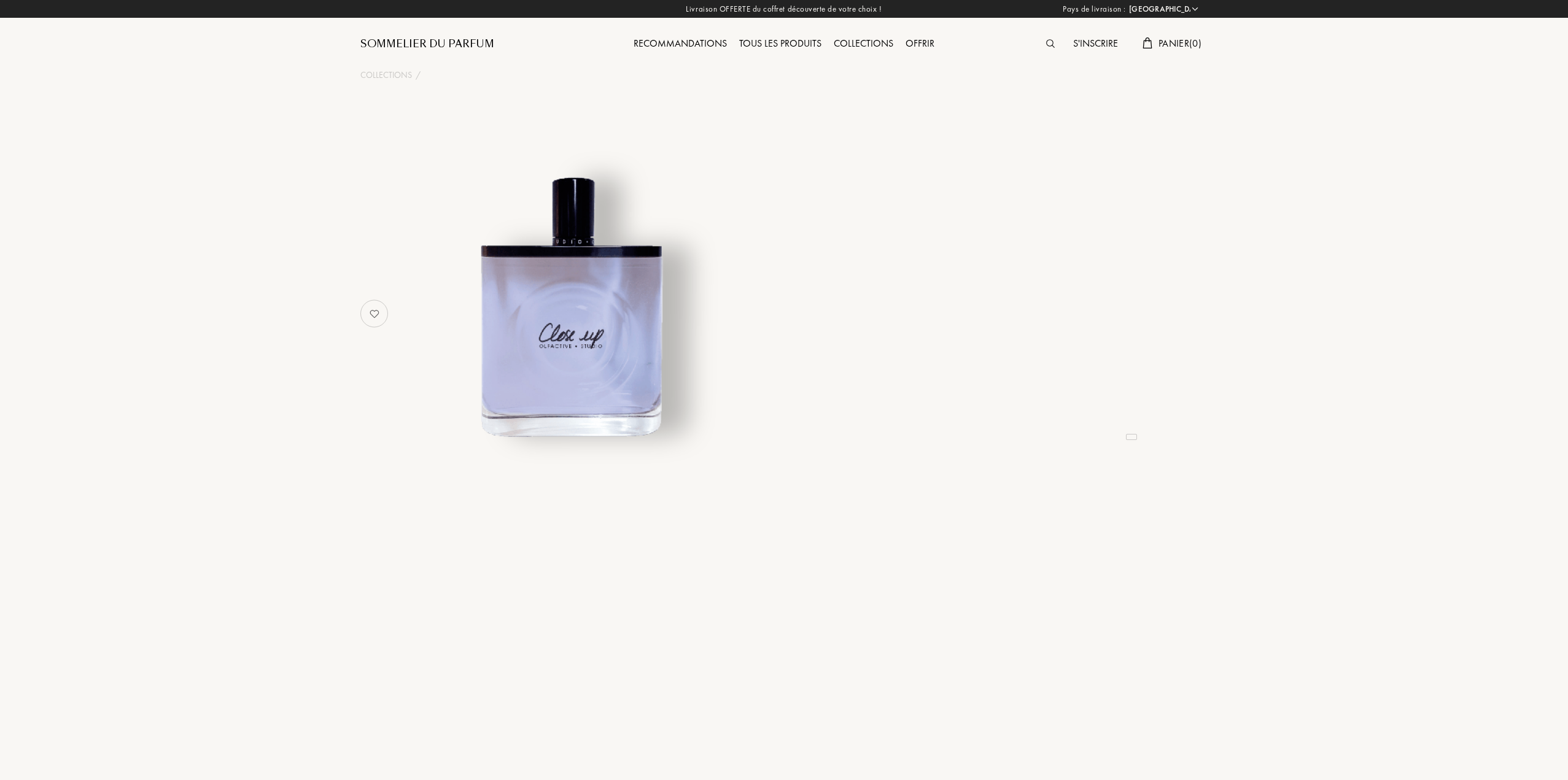
select select "FR"
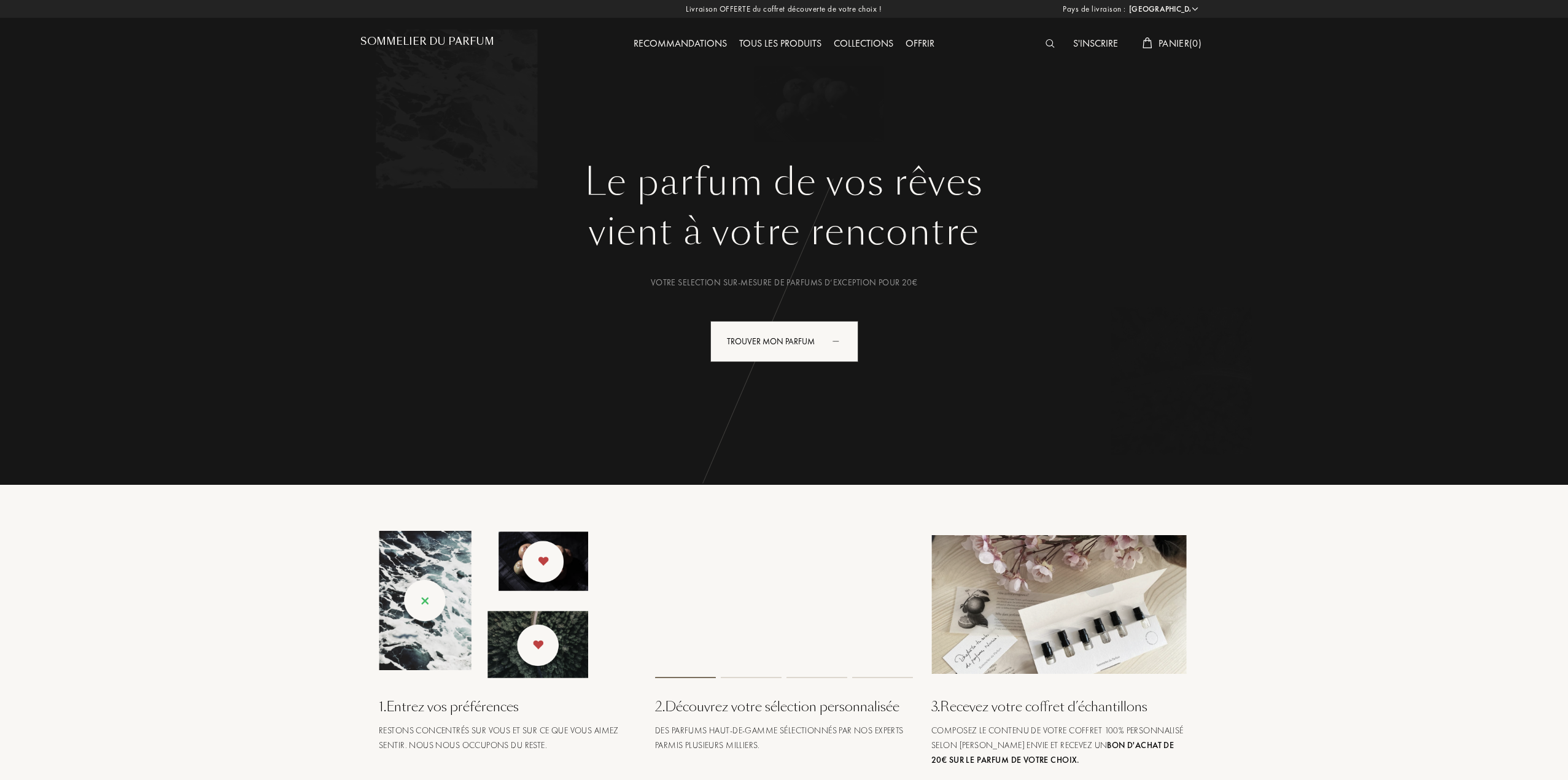
select select "FR"
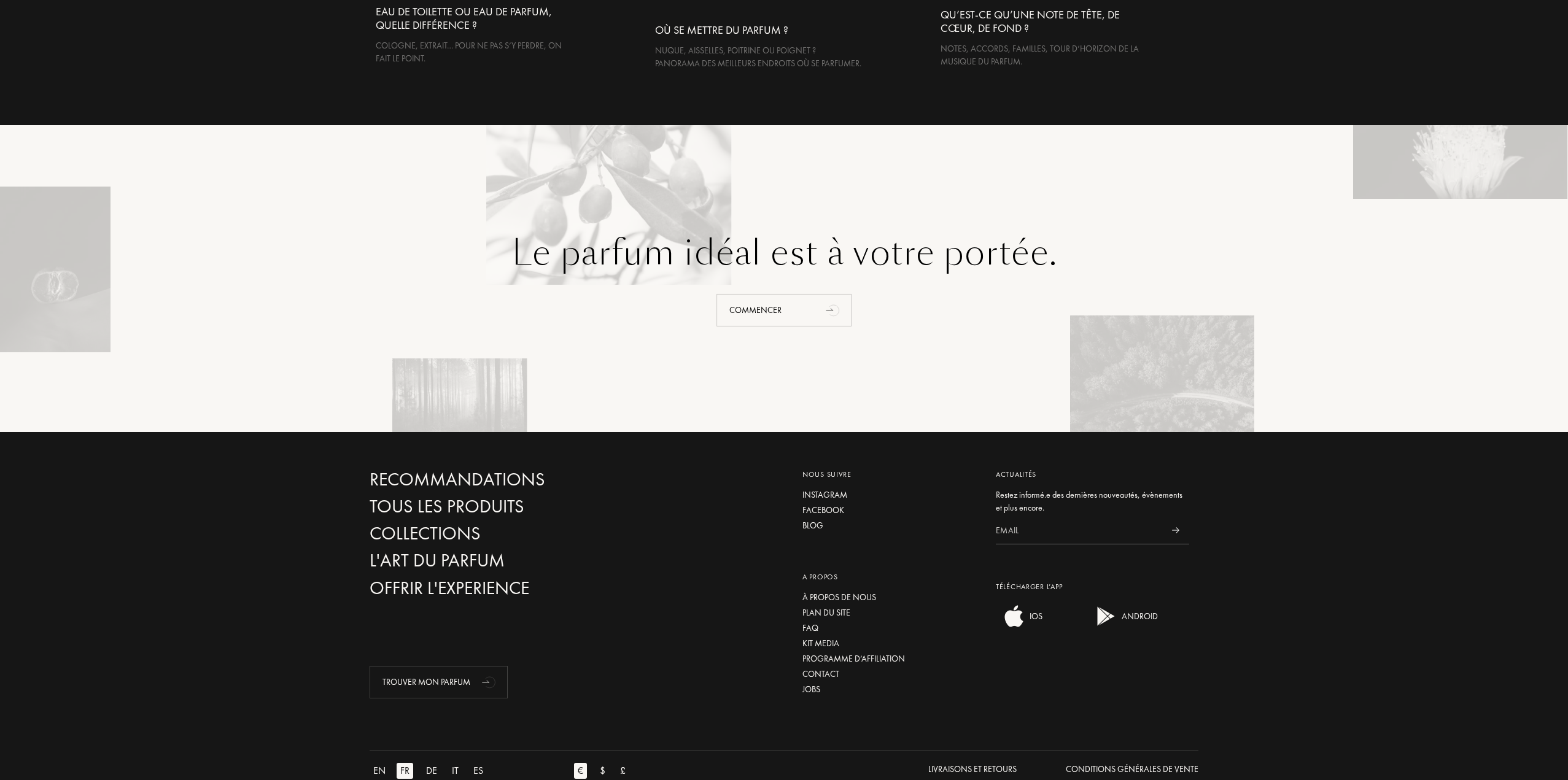
scroll to position [2577, 0]
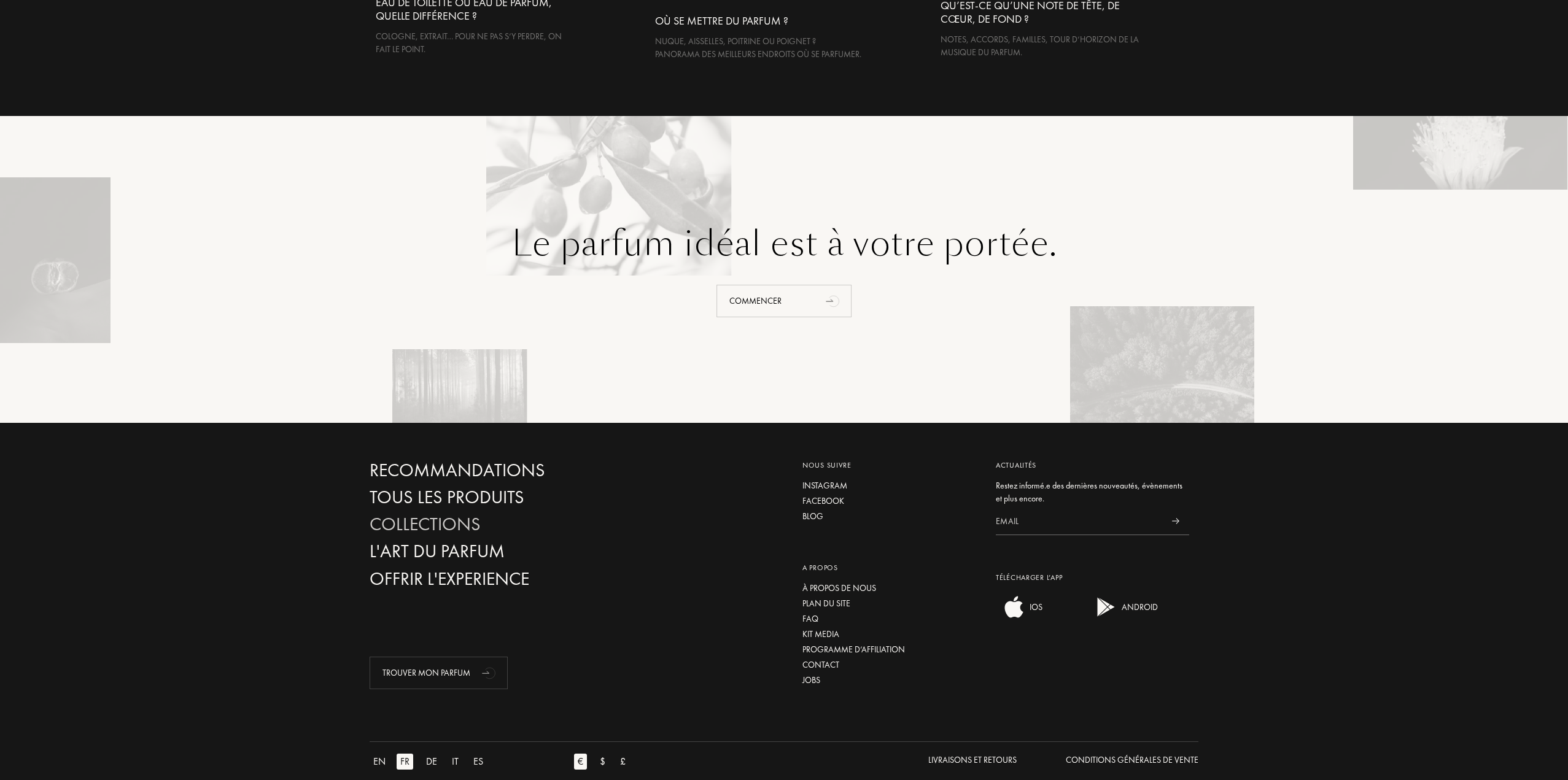
click at [410, 534] on div "Collections" at bounding box center [501, 524] width 264 height 22
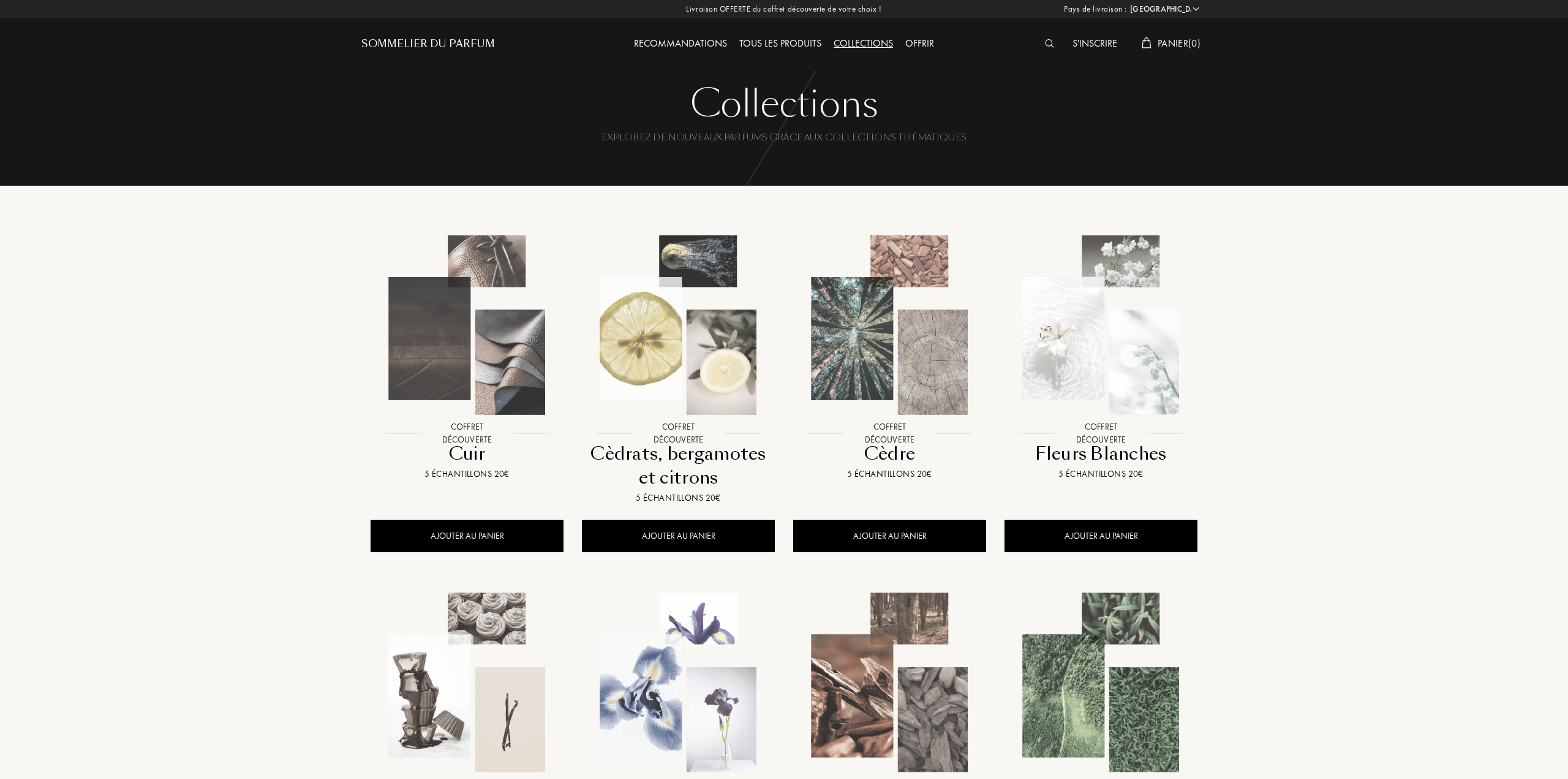
select select "FR"
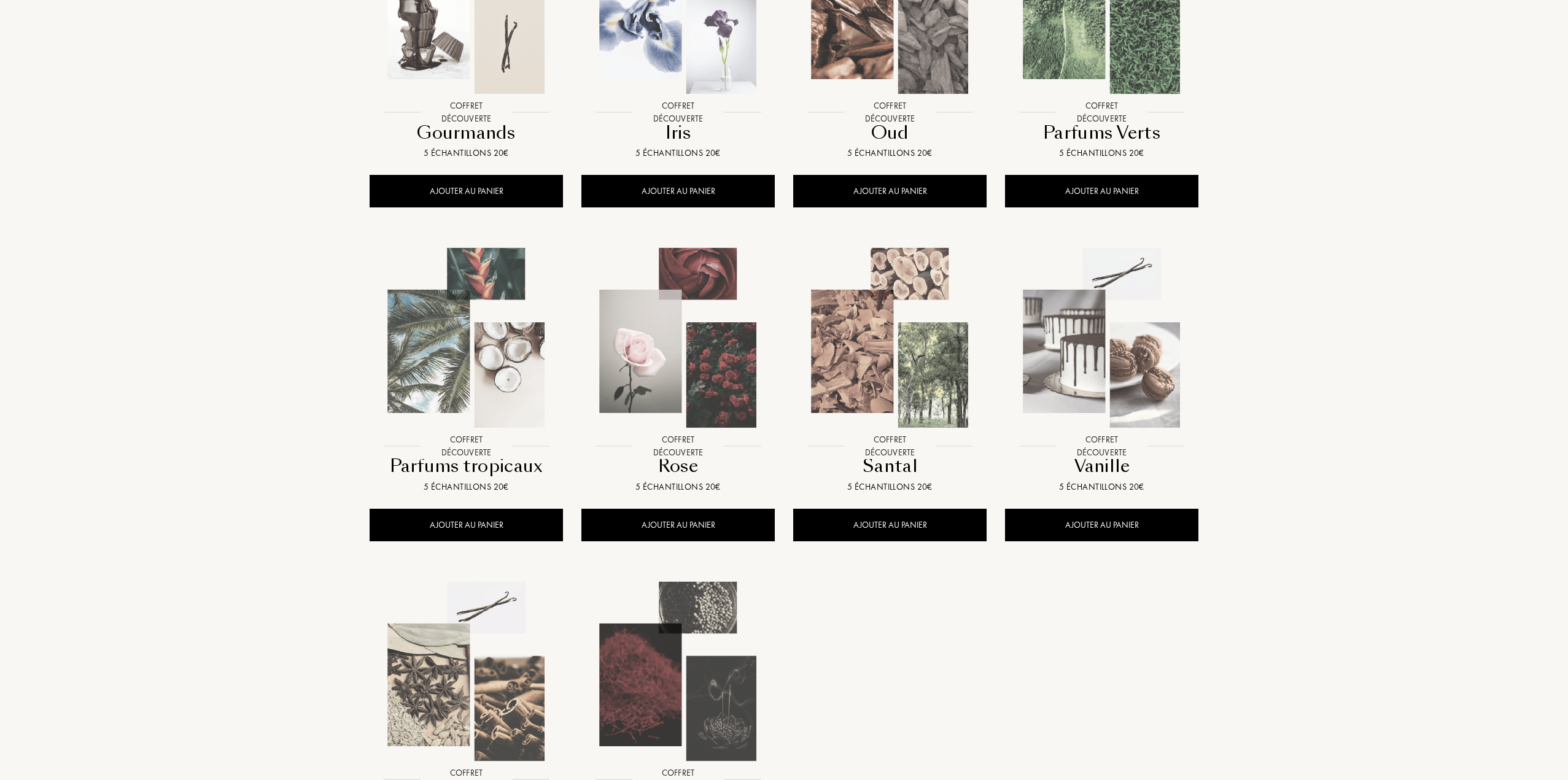
scroll to position [651, 0]
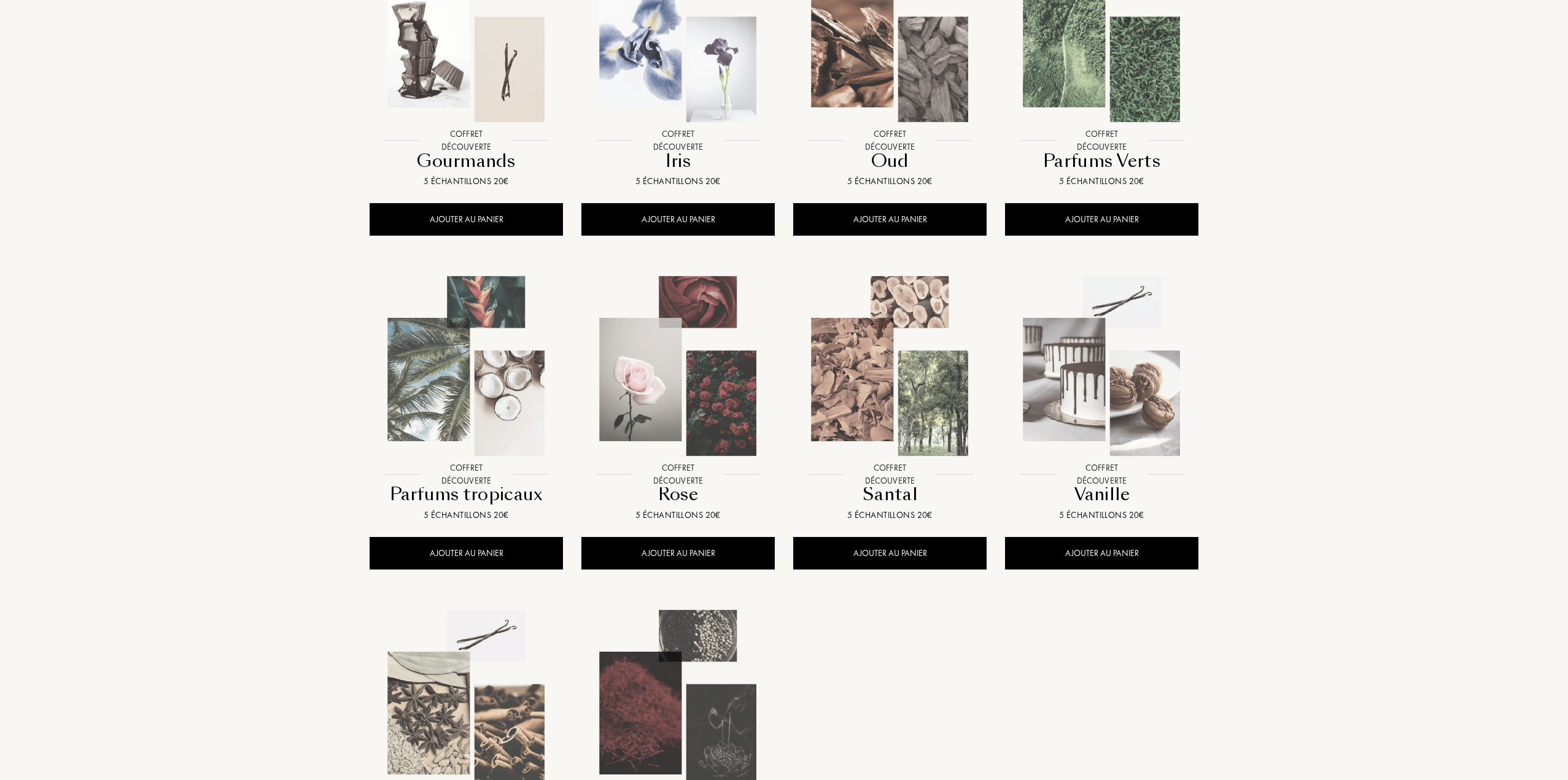
click at [654, 92] on img at bounding box center [678, 32] width 191 height 190
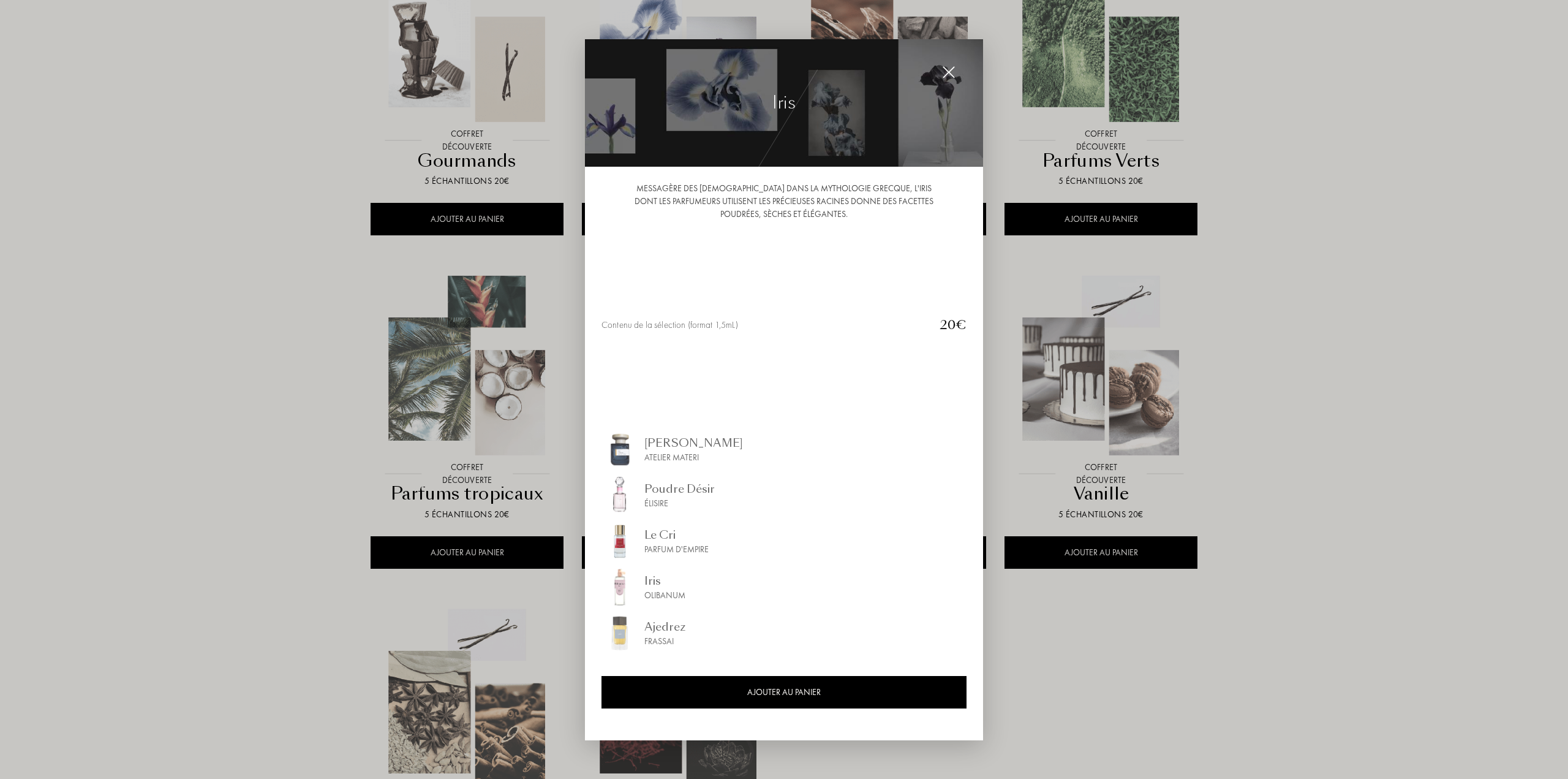
click at [291, 245] on div at bounding box center [784, 390] width 1568 height 779
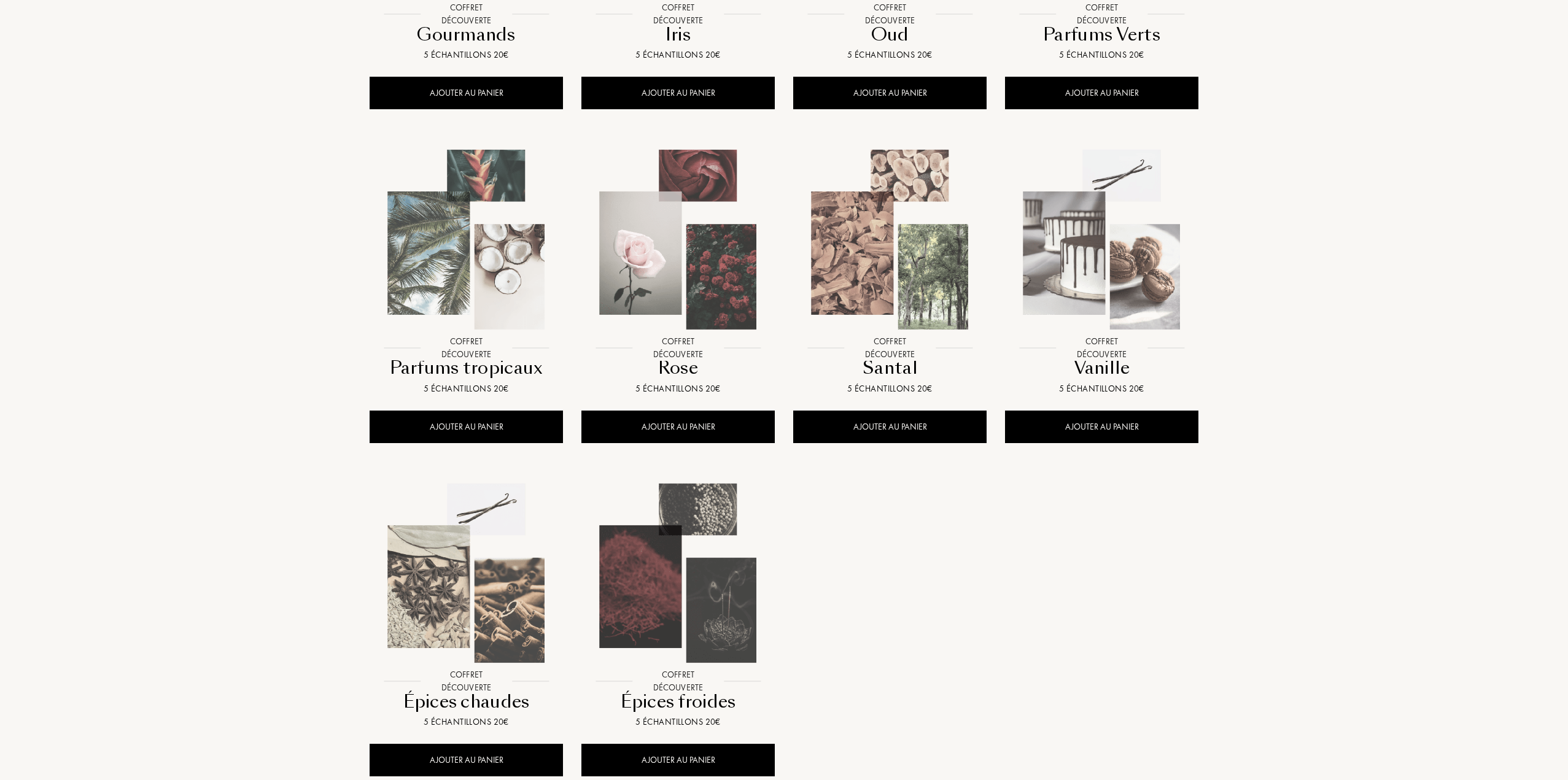
scroll to position [835, 0]
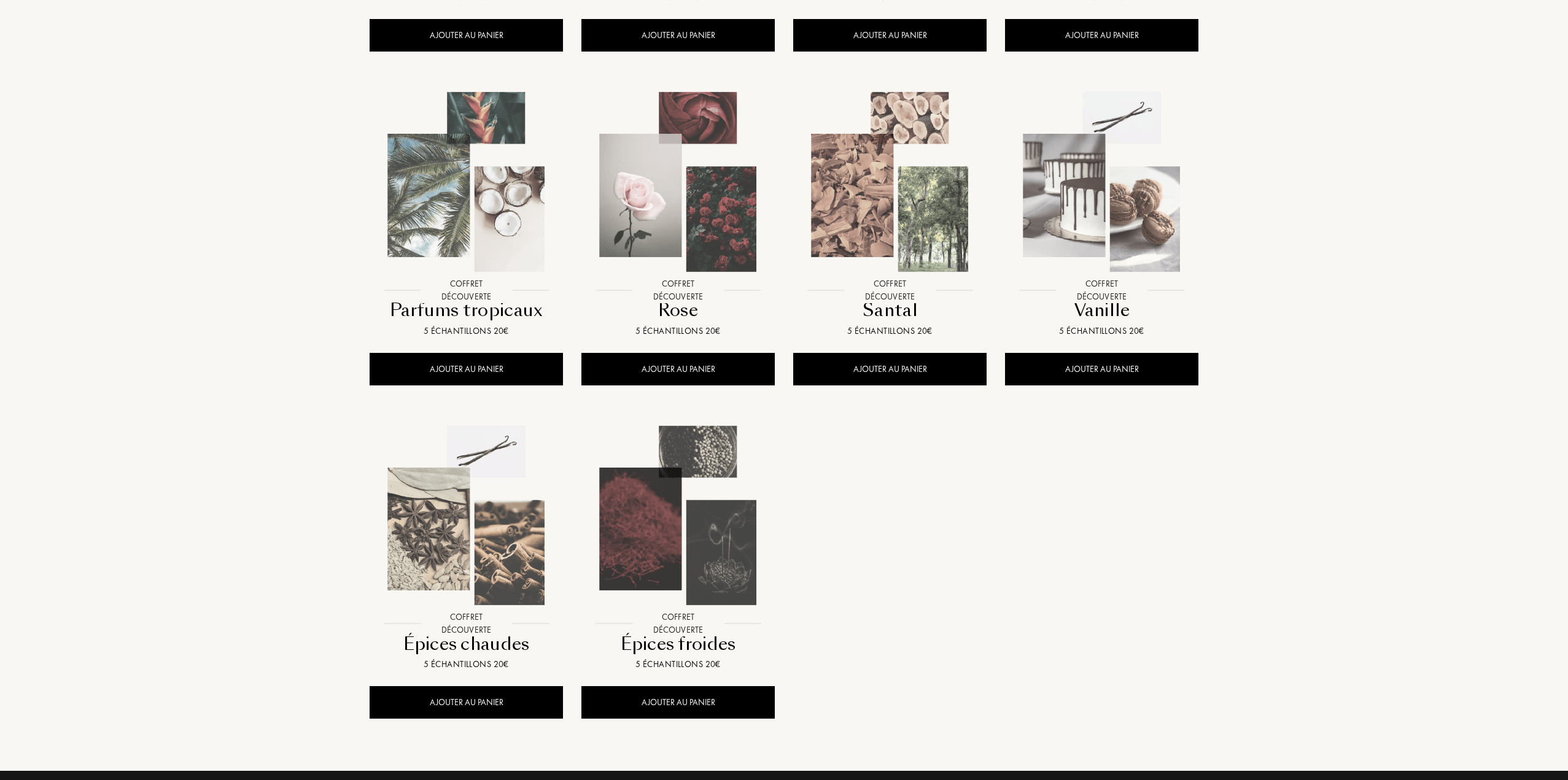
click at [426, 559] on img at bounding box center [466, 515] width 191 height 190
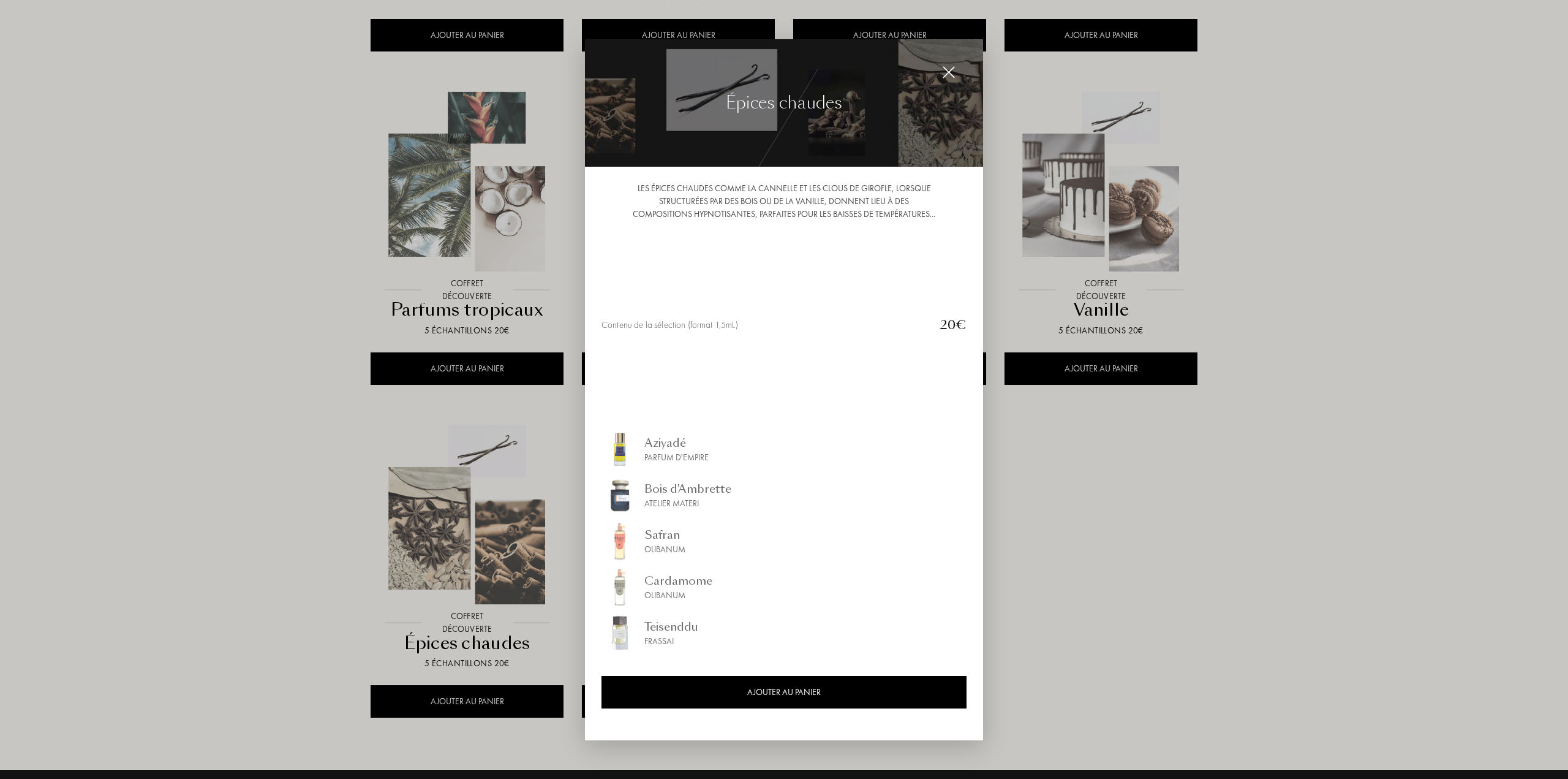
click at [172, 557] on div at bounding box center [784, 390] width 1568 height 779
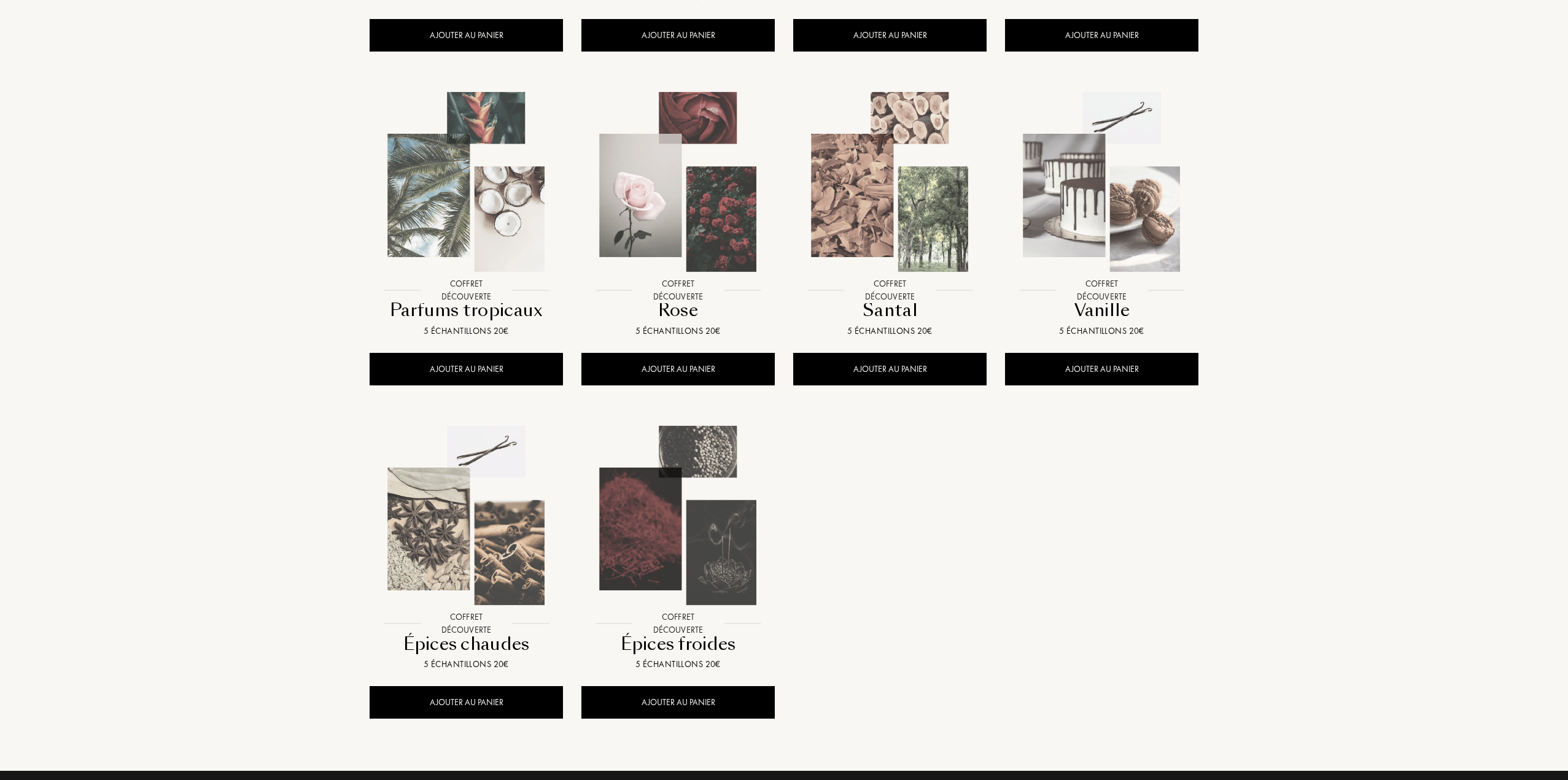
click at [1134, 240] on img at bounding box center [1102, 181] width 191 height 190
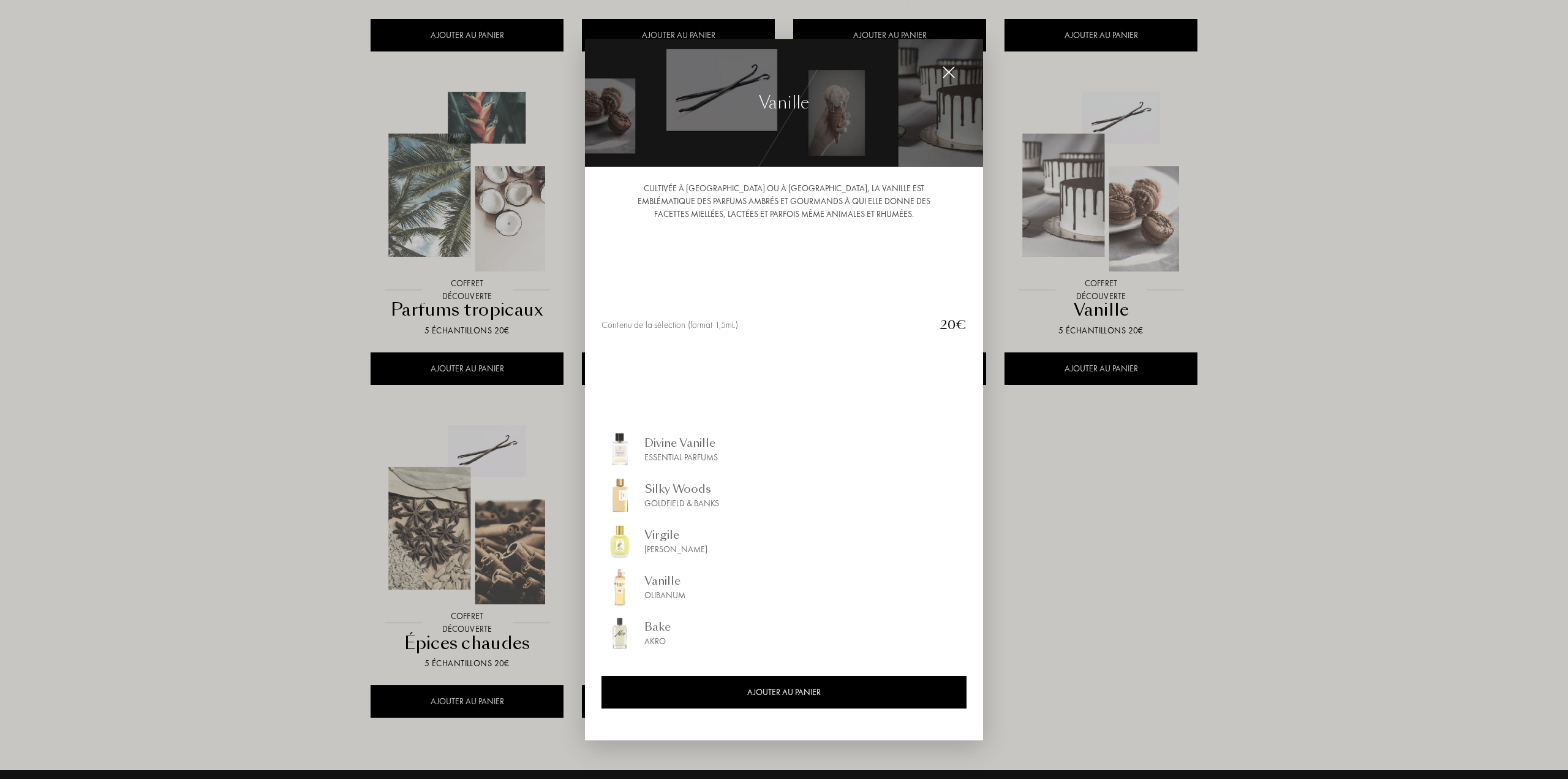
click at [186, 435] on div at bounding box center [784, 390] width 1568 height 779
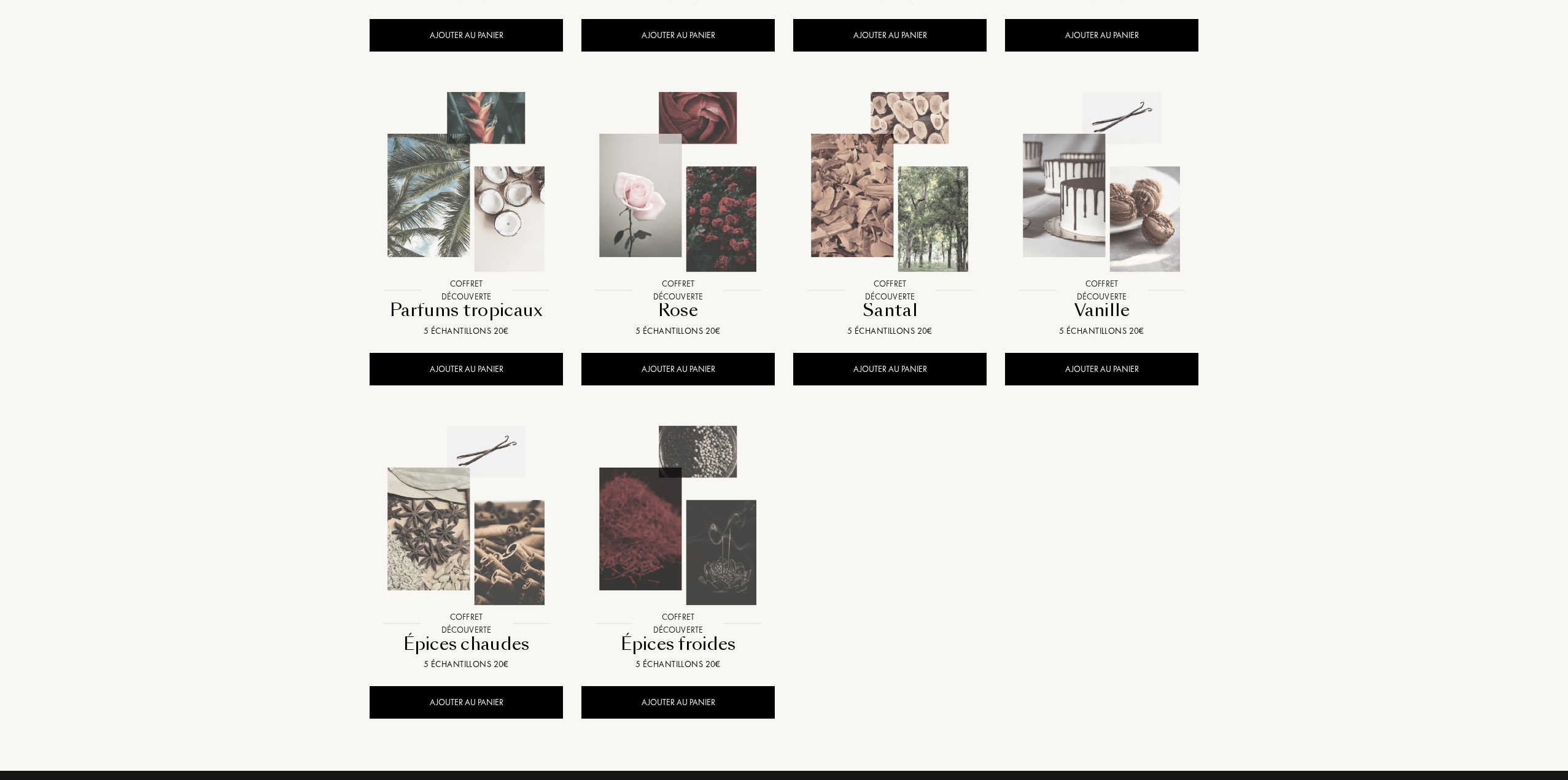
click at [420, 527] on img at bounding box center [466, 515] width 191 height 190
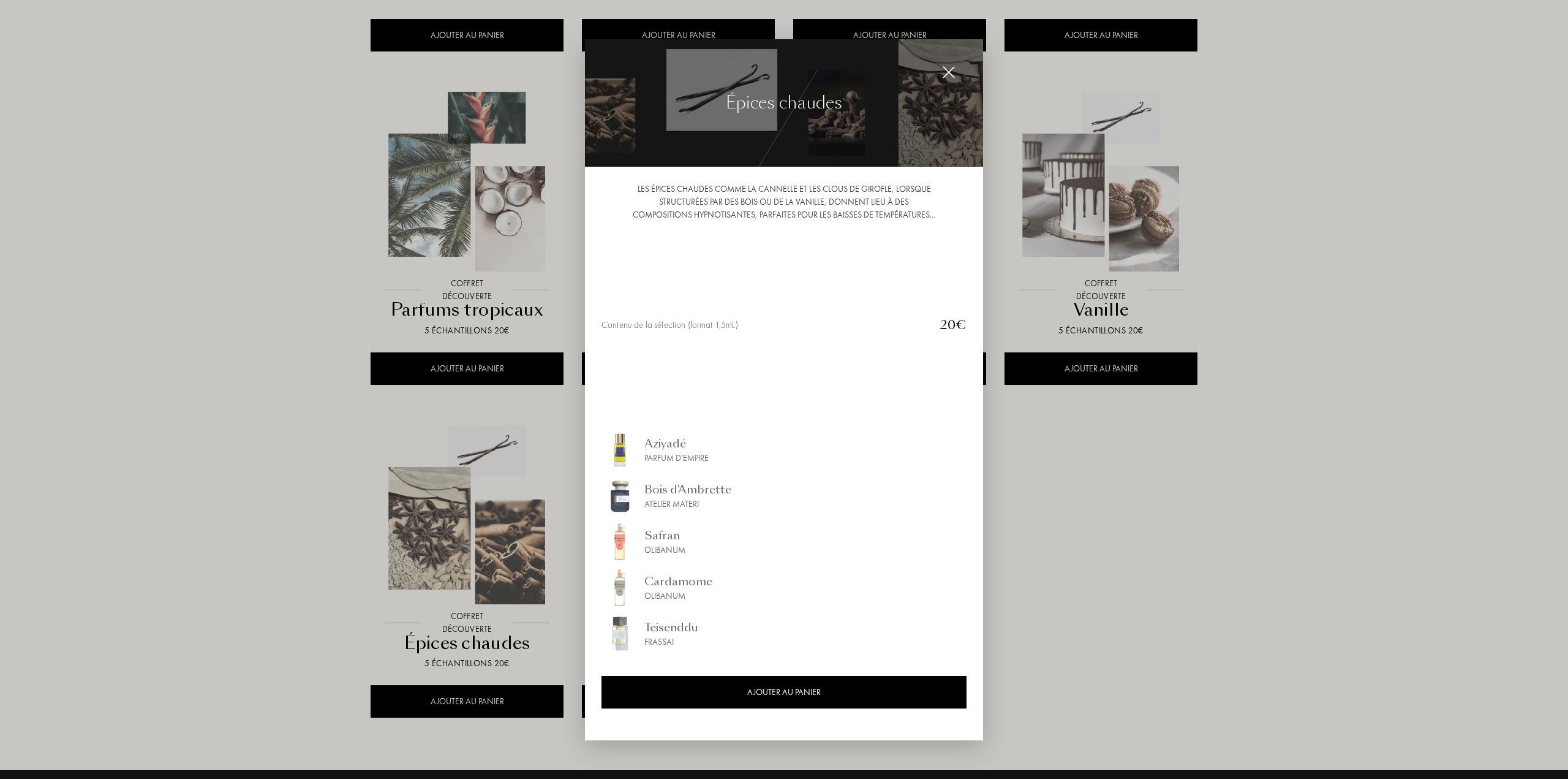
click at [231, 520] on div at bounding box center [784, 390] width 1568 height 779
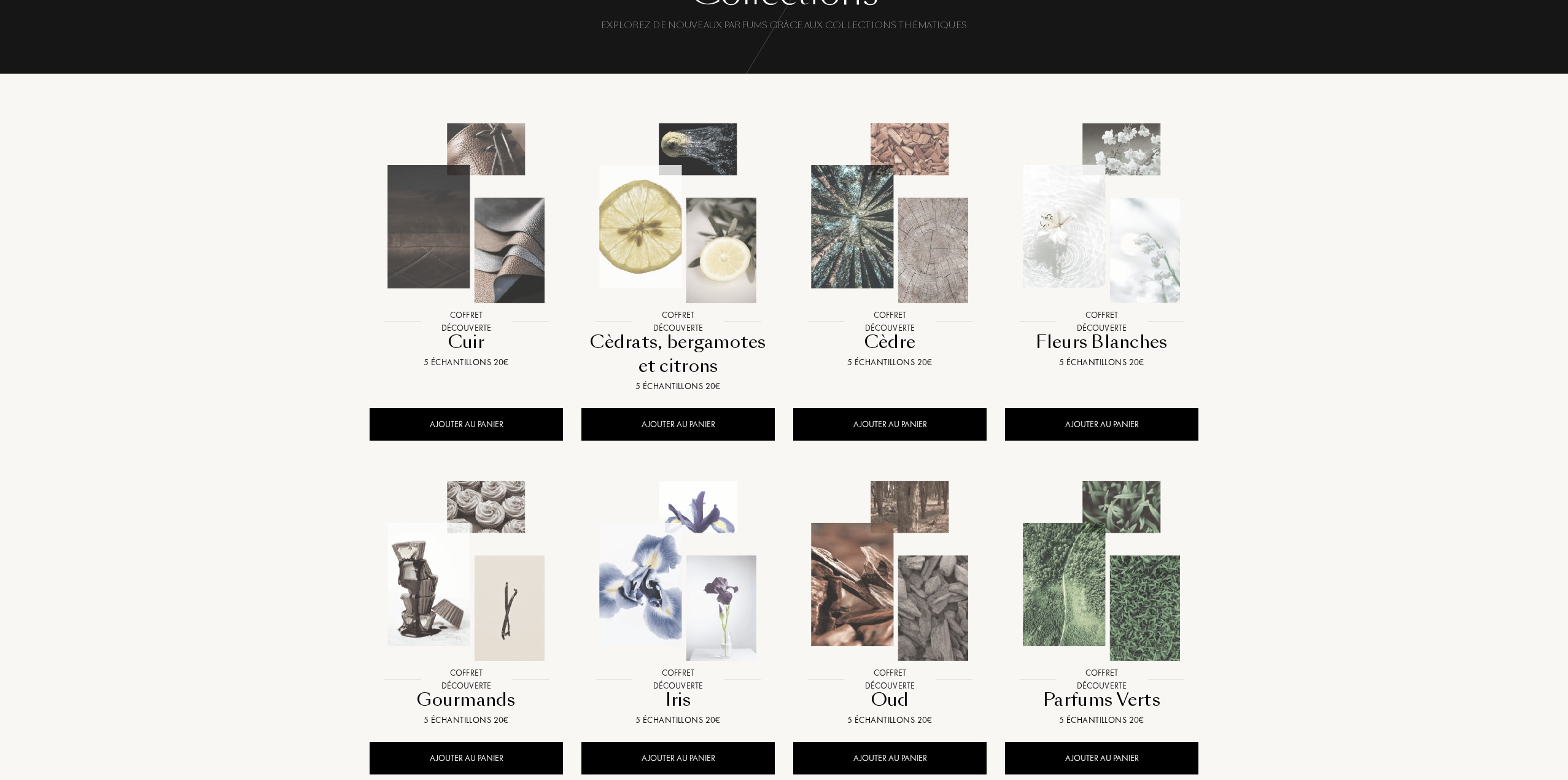
scroll to position [99, 0]
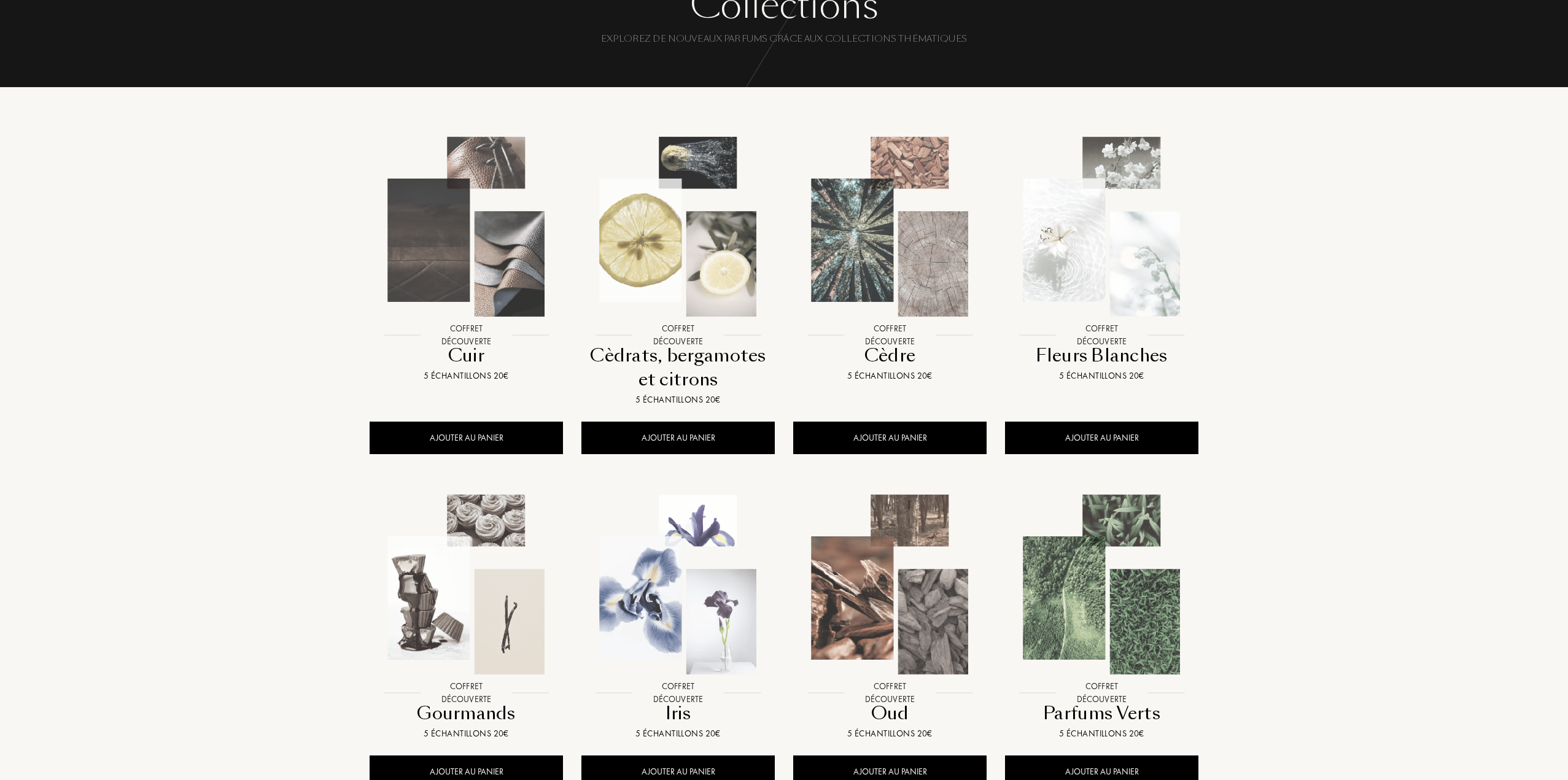
click at [663, 267] on img at bounding box center [678, 227] width 191 height 190
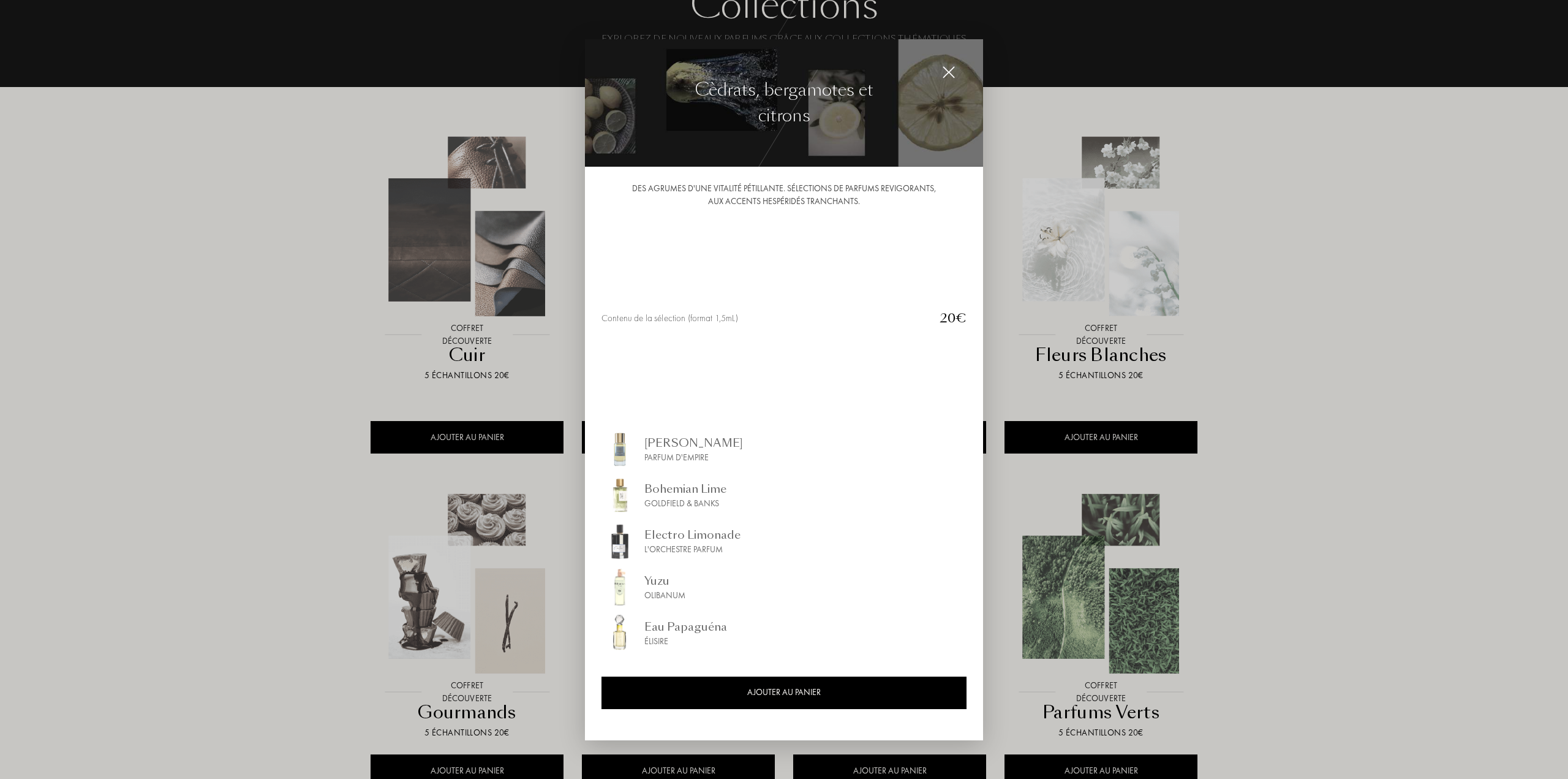
click at [217, 390] on div at bounding box center [784, 390] width 1568 height 779
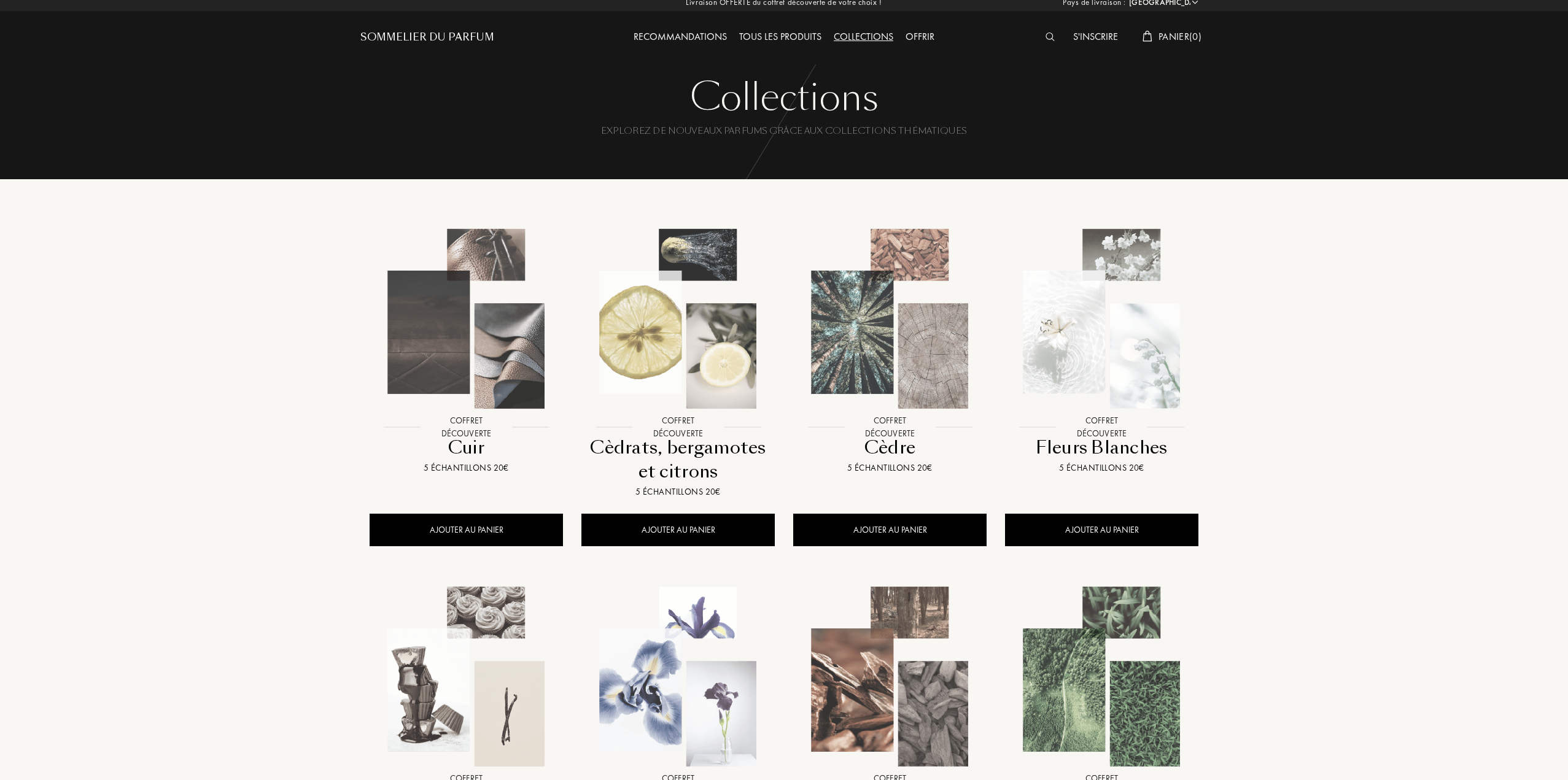
scroll to position [0, 0]
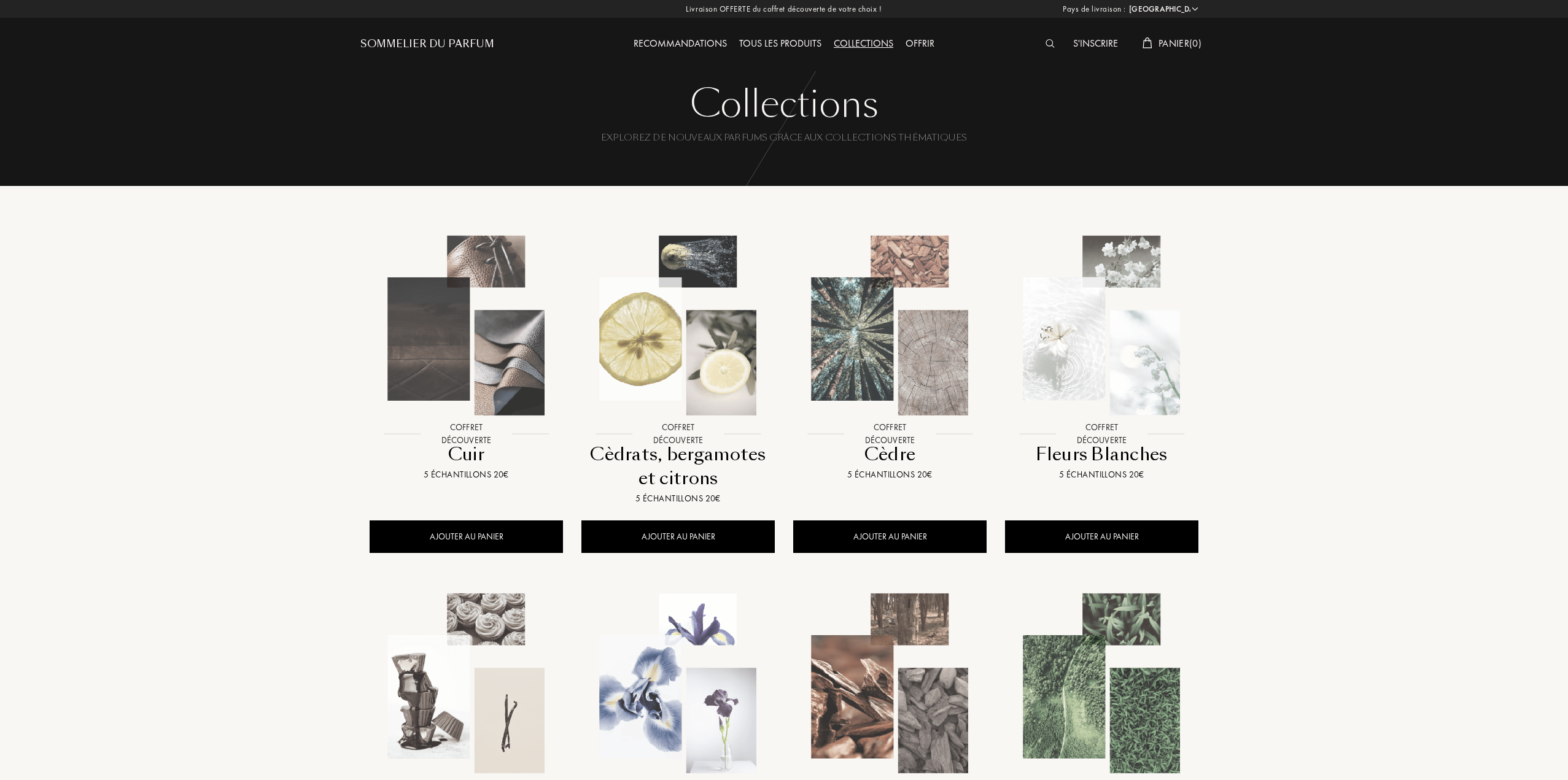
click at [855, 328] on img at bounding box center [889, 326] width 191 height 190
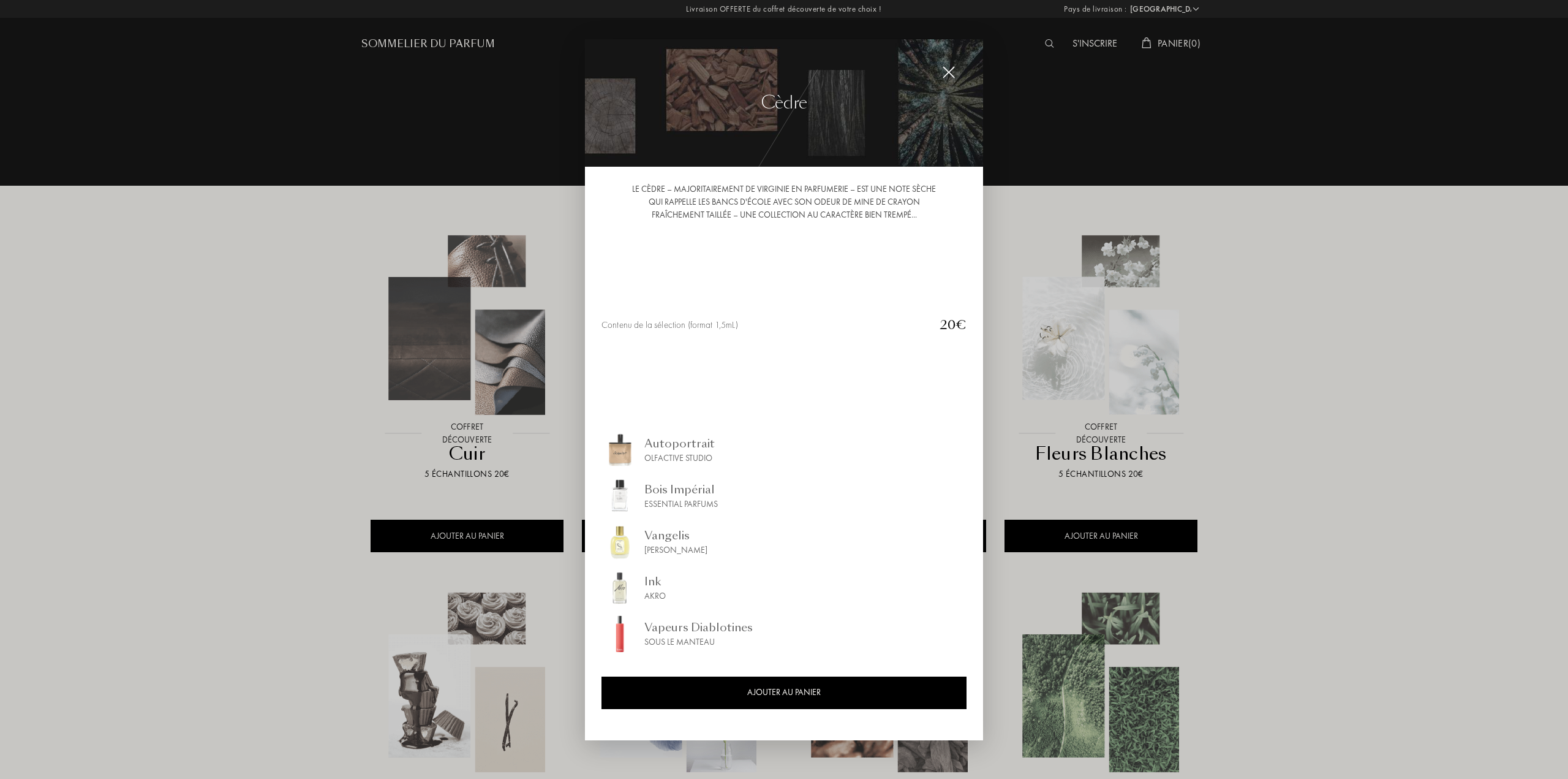
click at [246, 549] on div at bounding box center [784, 390] width 1568 height 779
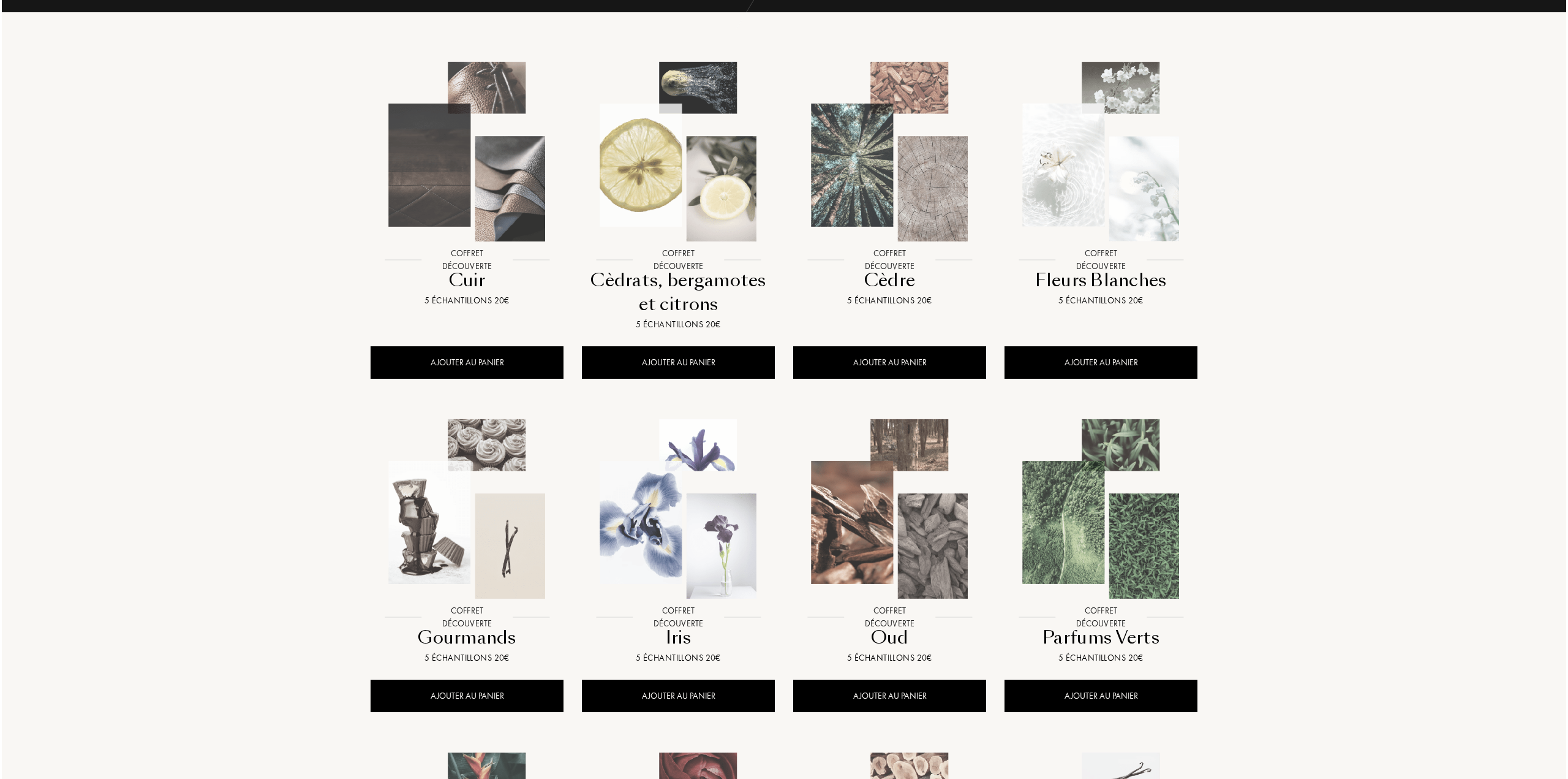
scroll to position [122, 0]
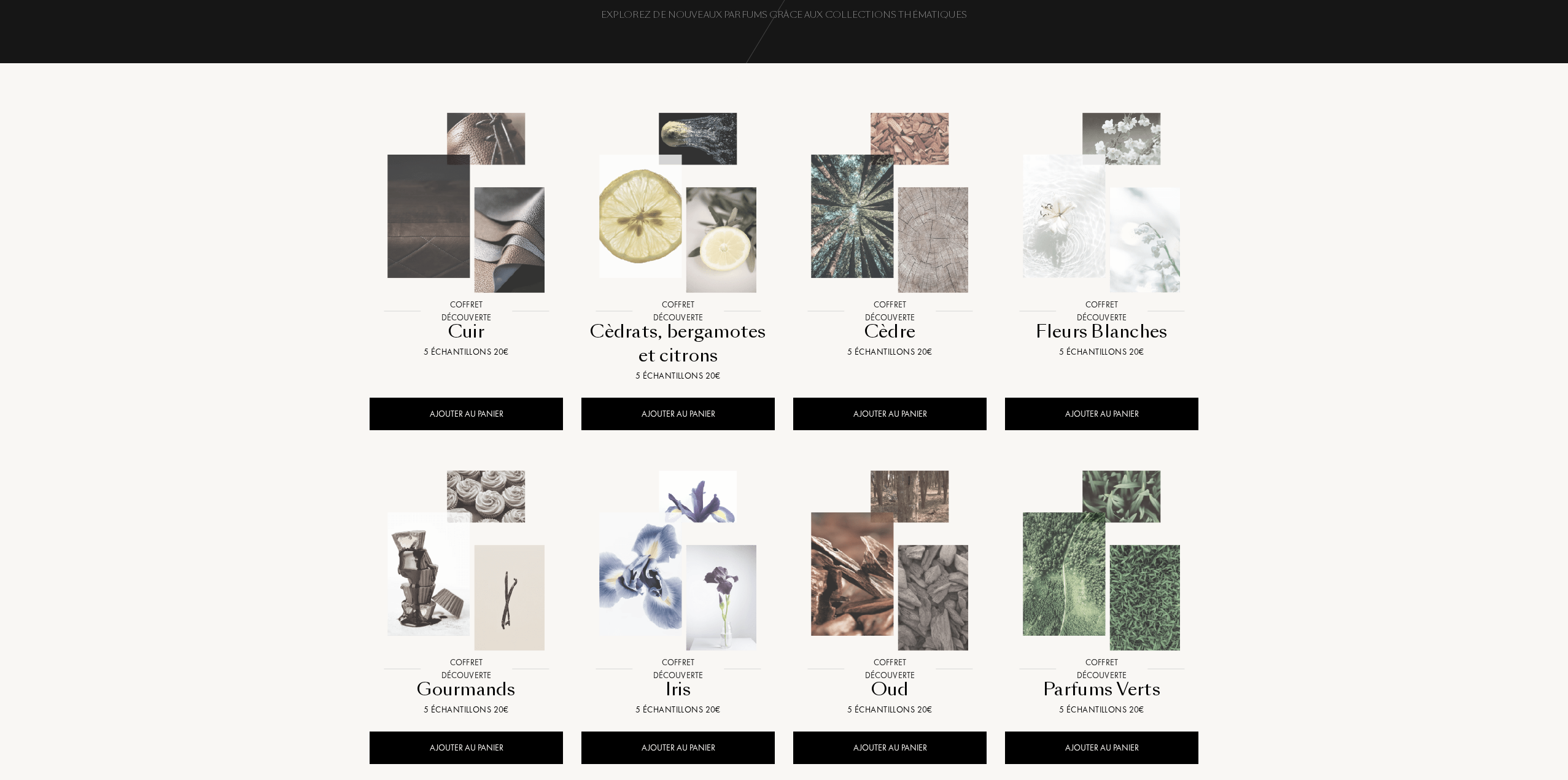
click at [880, 245] on img at bounding box center [889, 202] width 191 height 190
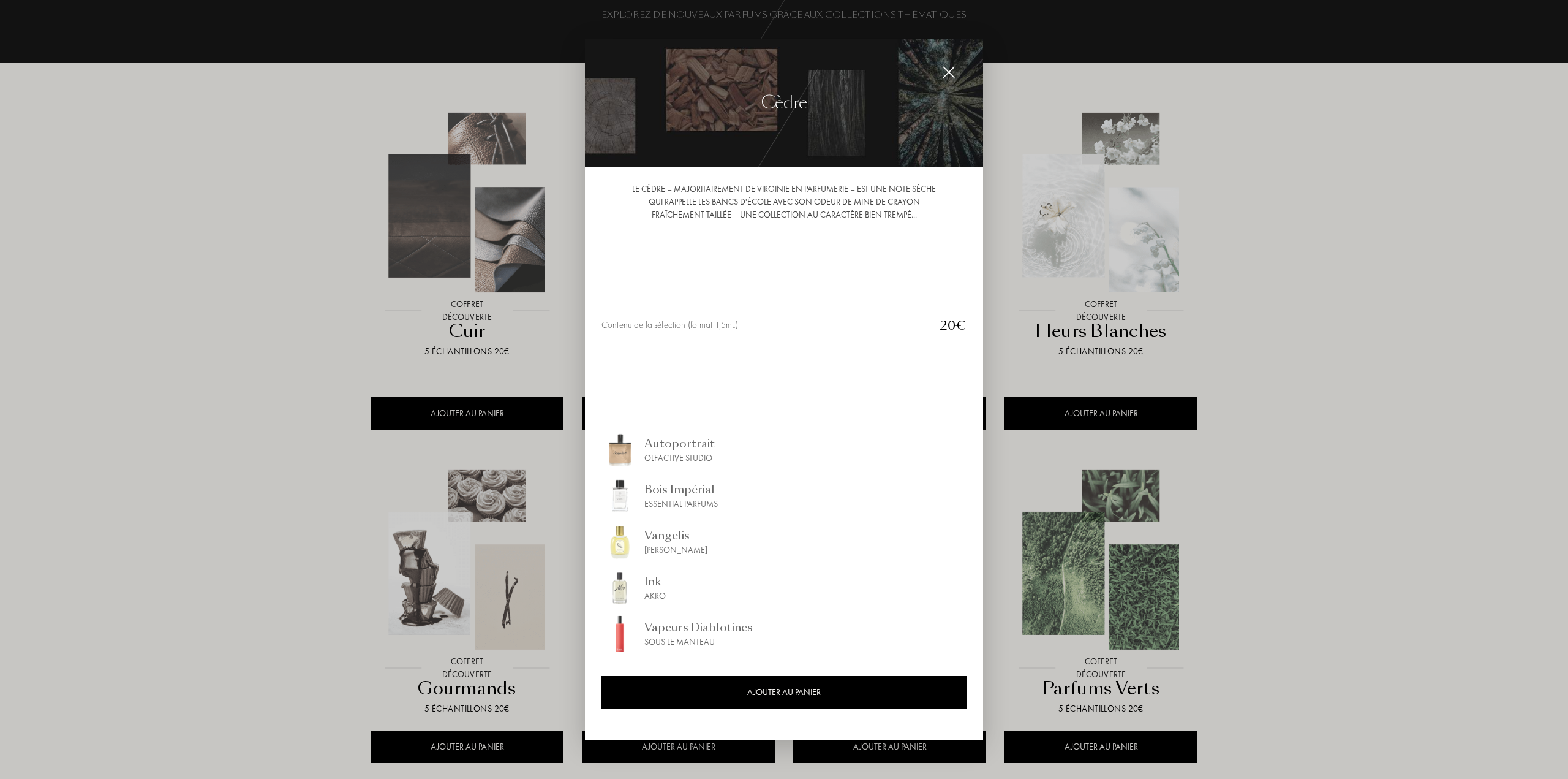
click at [654, 452] on div "Olfactive Studio" at bounding box center [680, 457] width 71 height 13
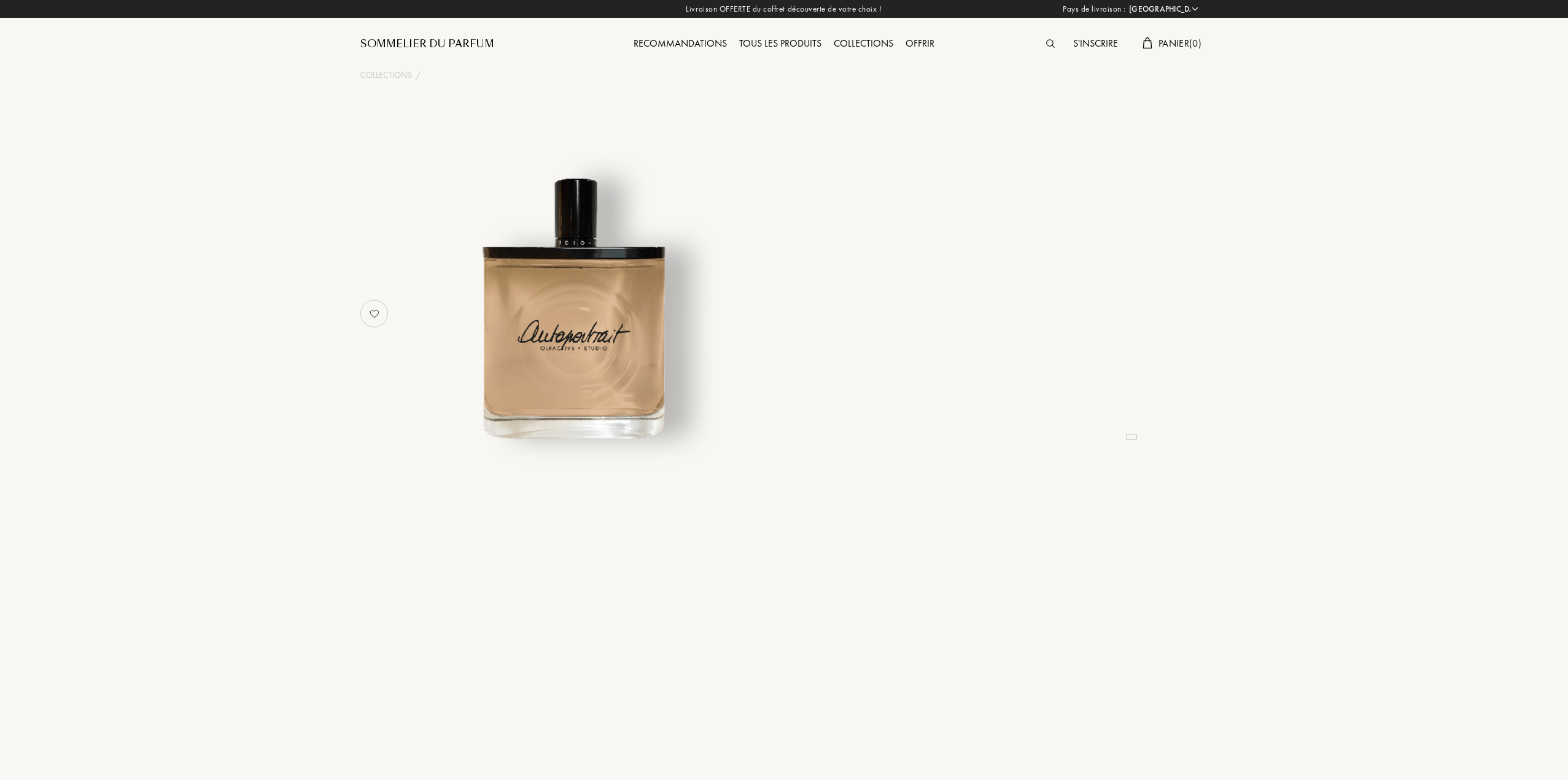
select select "FR"
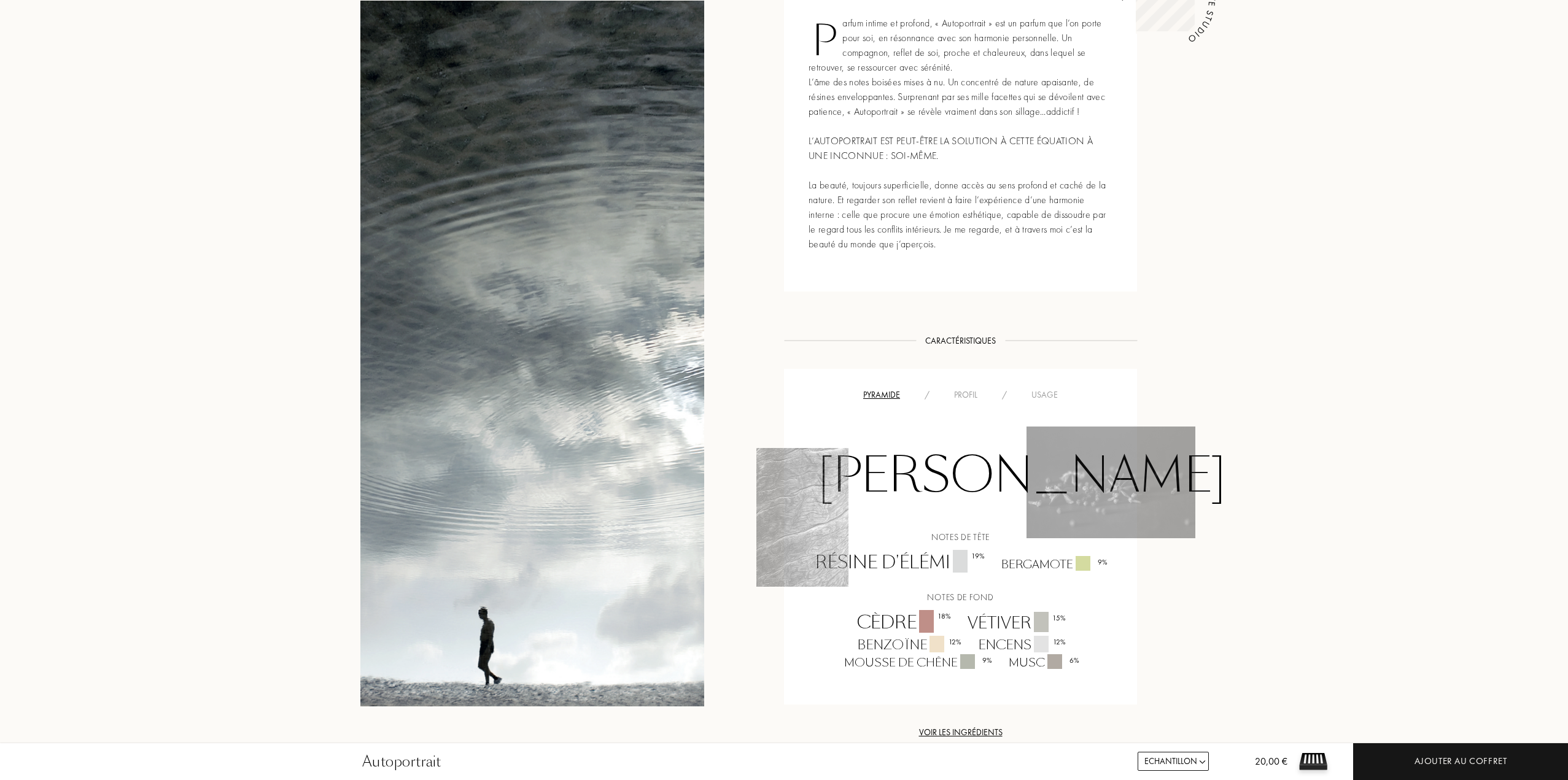
scroll to position [614, 0]
